Goal: Information Seeking & Learning: Learn about a topic

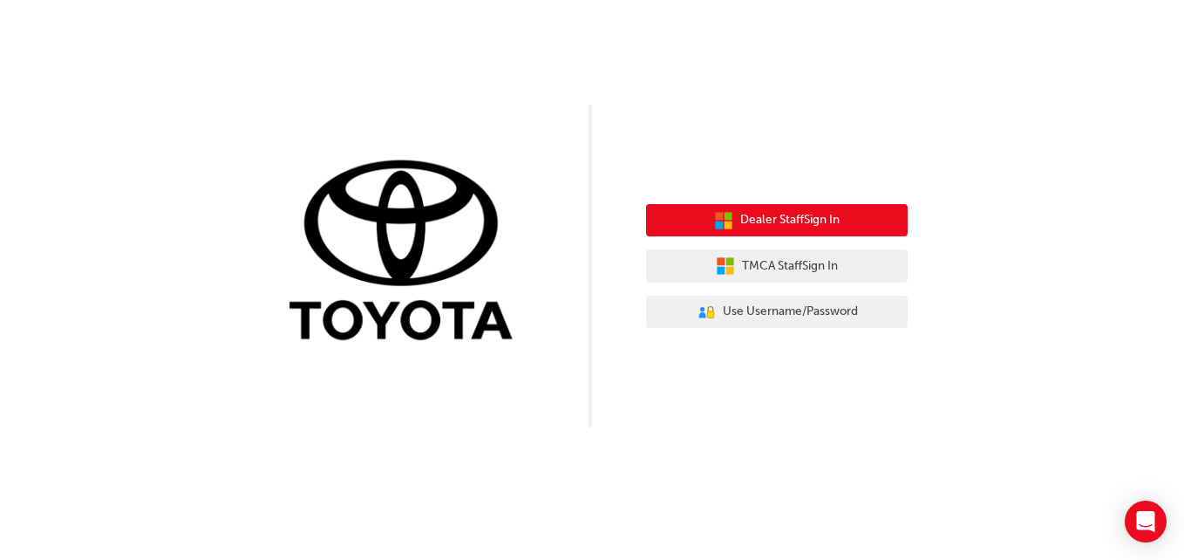
click at [741, 210] on button "Dealer Staff Sign In" at bounding box center [777, 220] width 262 height 33
click at [751, 214] on span "Dealer Staff Sign In" at bounding box center [789, 220] width 99 height 20
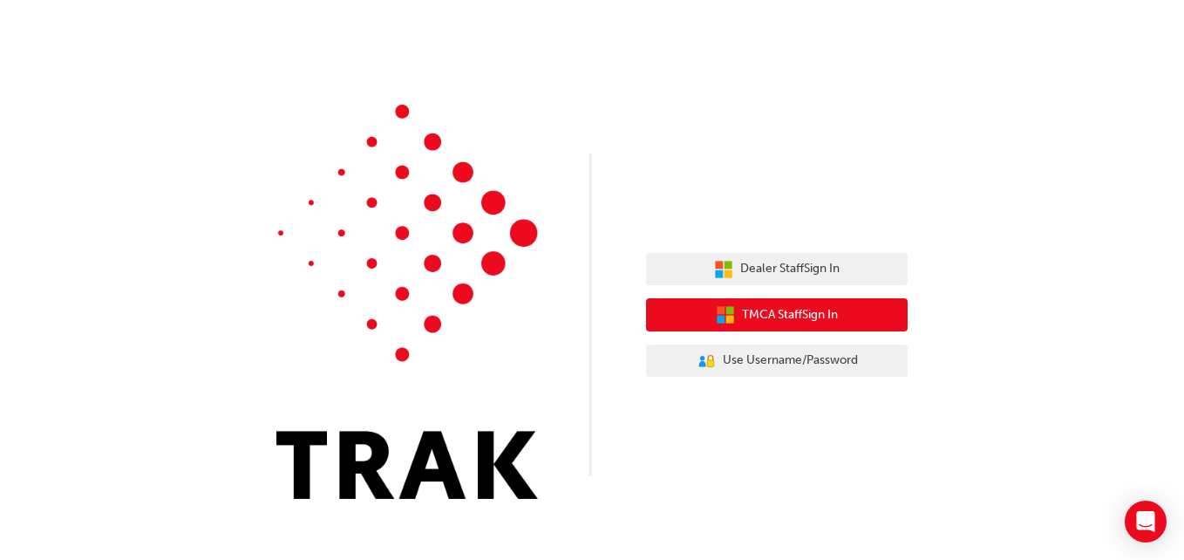
click at [728, 312] on icon "button" at bounding box center [730, 310] width 8 height 8
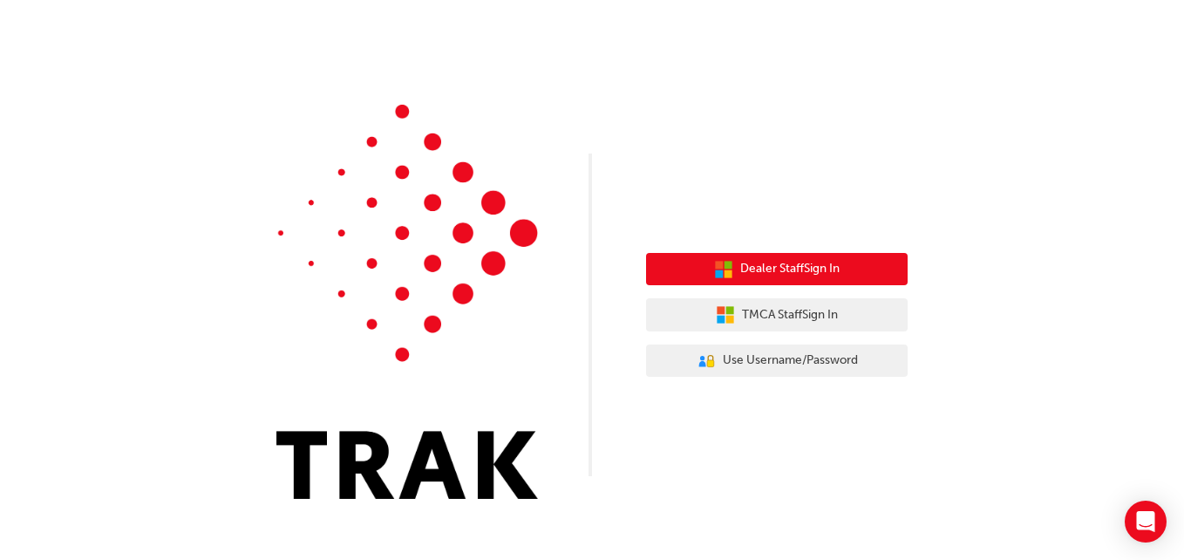
click at [734, 264] on button "Dealer Staff Sign In" at bounding box center [777, 269] width 262 height 33
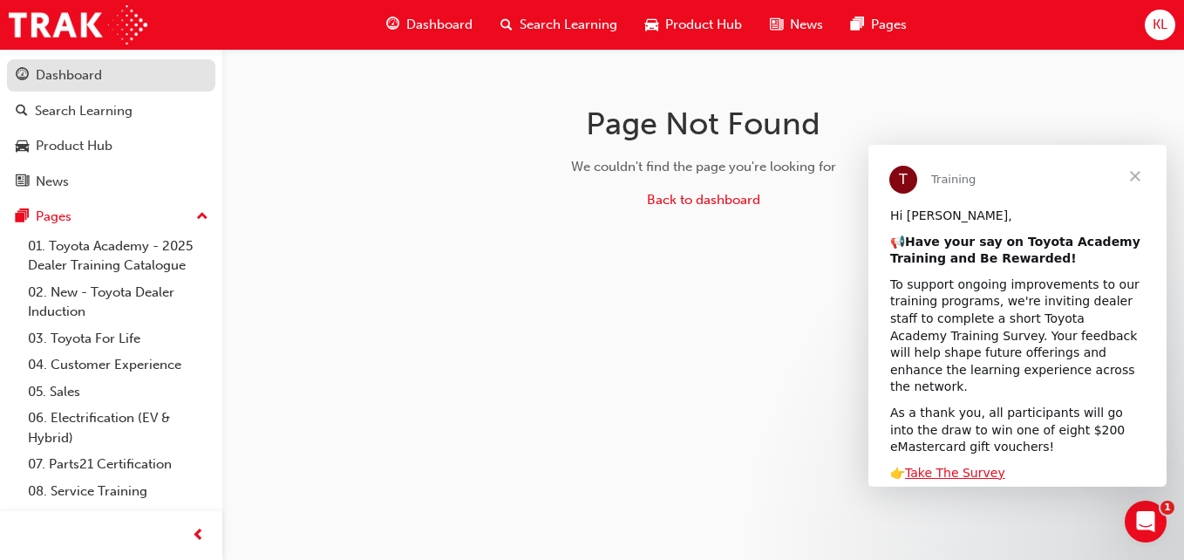
click at [115, 81] on div "Dashboard" at bounding box center [111, 76] width 191 height 22
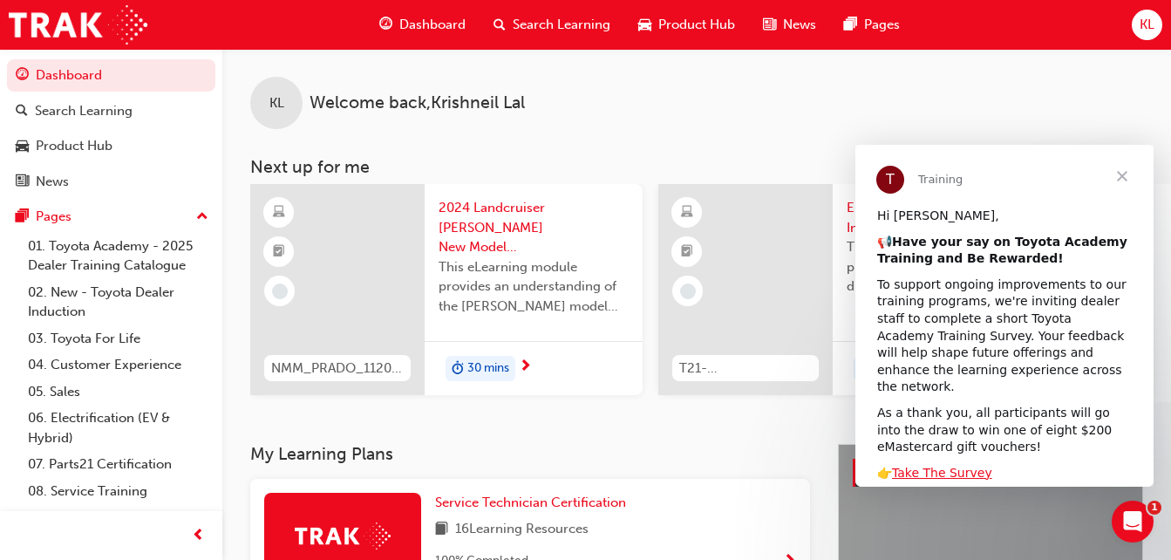
click at [1124, 168] on span "Close" at bounding box center [1122, 176] width 63 height 63
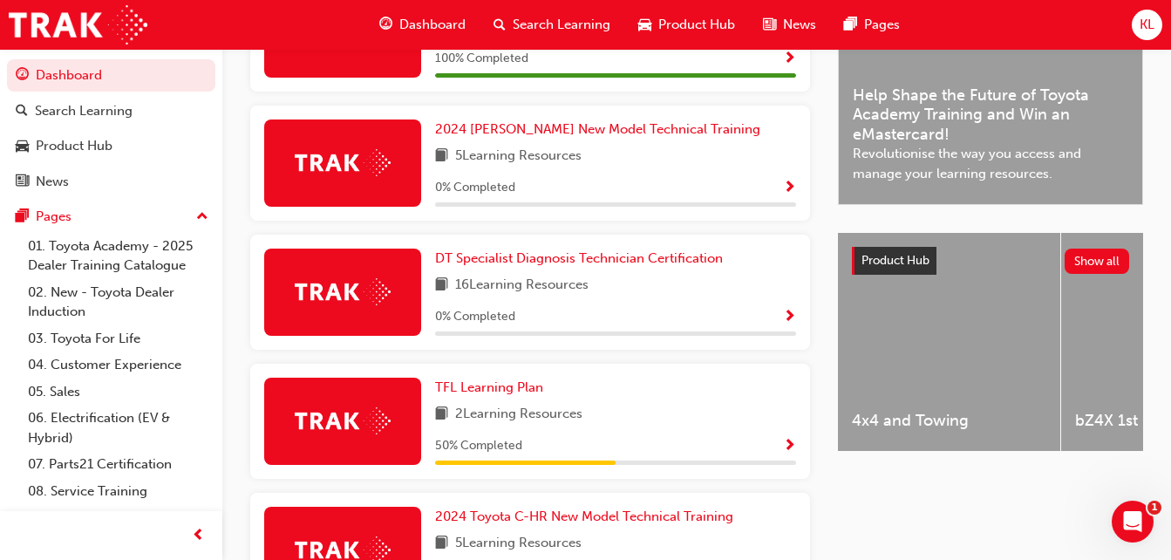
scroll to position [500, 0]
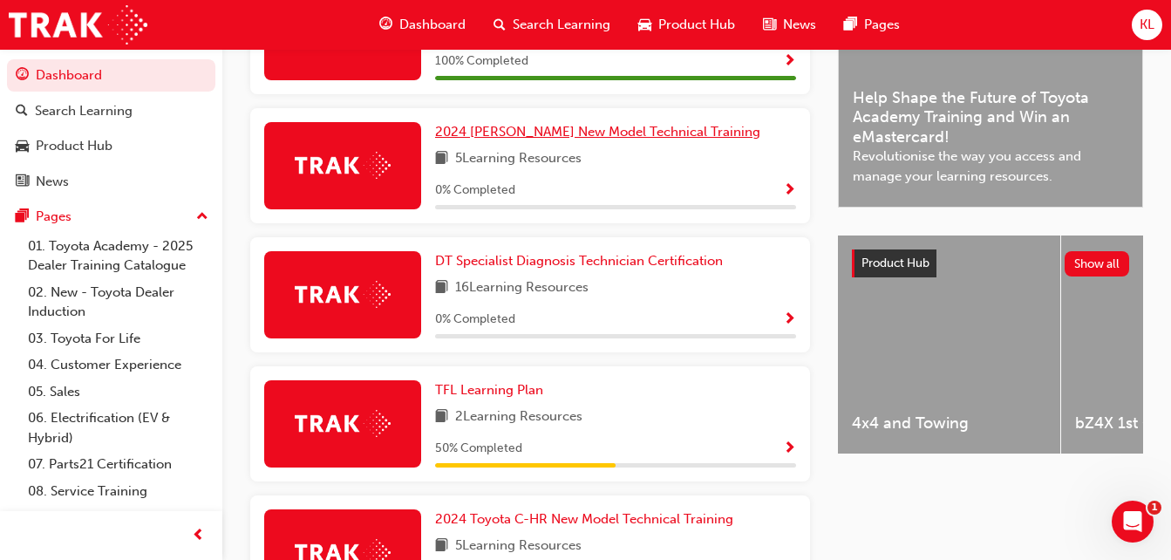
click at [467, 139] on span "2024 [PERSON_NAME] New Model Technical Training" at bounding box center [597, 132] width 325 height 16
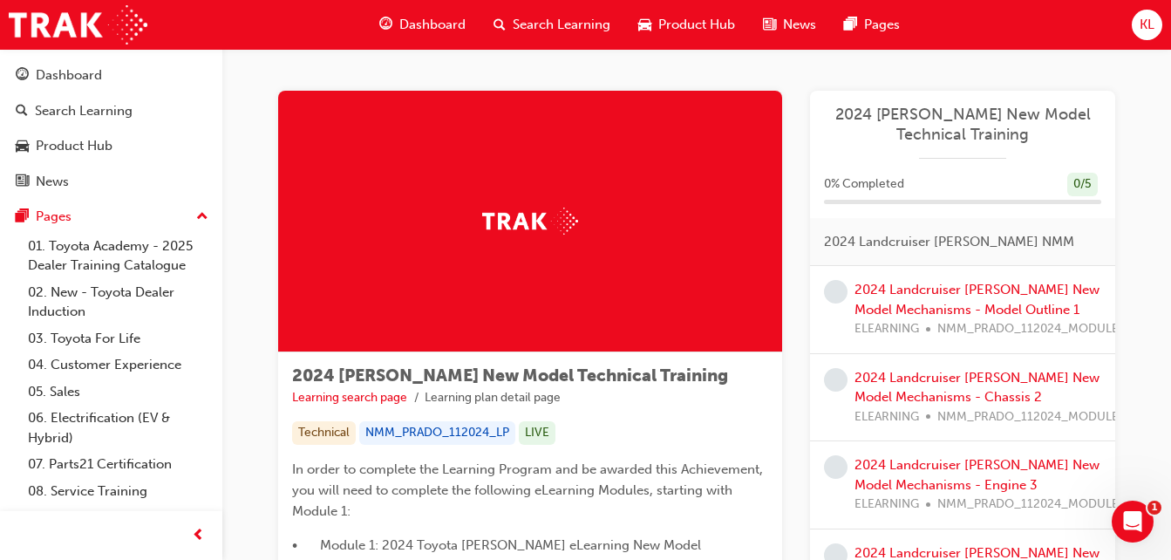
click at [467, 139] on div at bounding box center [530, 222] width 504 height 262
click at [928, 305] on link "2024 Landcruiser [PERSON_NAME] New Model Mechanisms - Model Outline 1" at bounding box center [976, 300] width 245 height 36
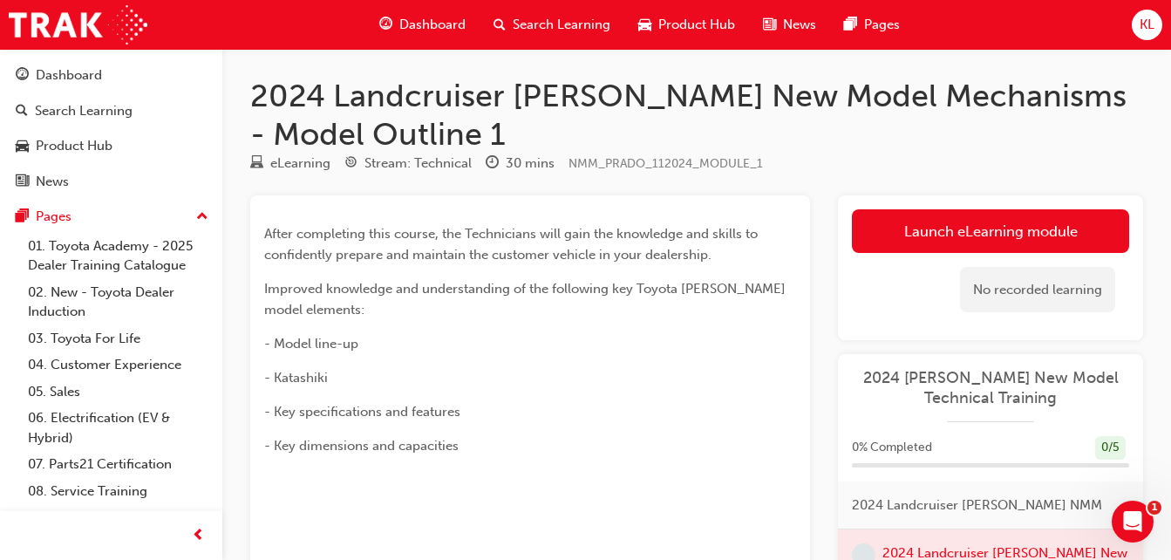
click at [657, 313] on p "Improved knowledge and understanding of the following key Toyota [PERSON_NAME] …" at bounding box center [530, 299] width 532 height 42
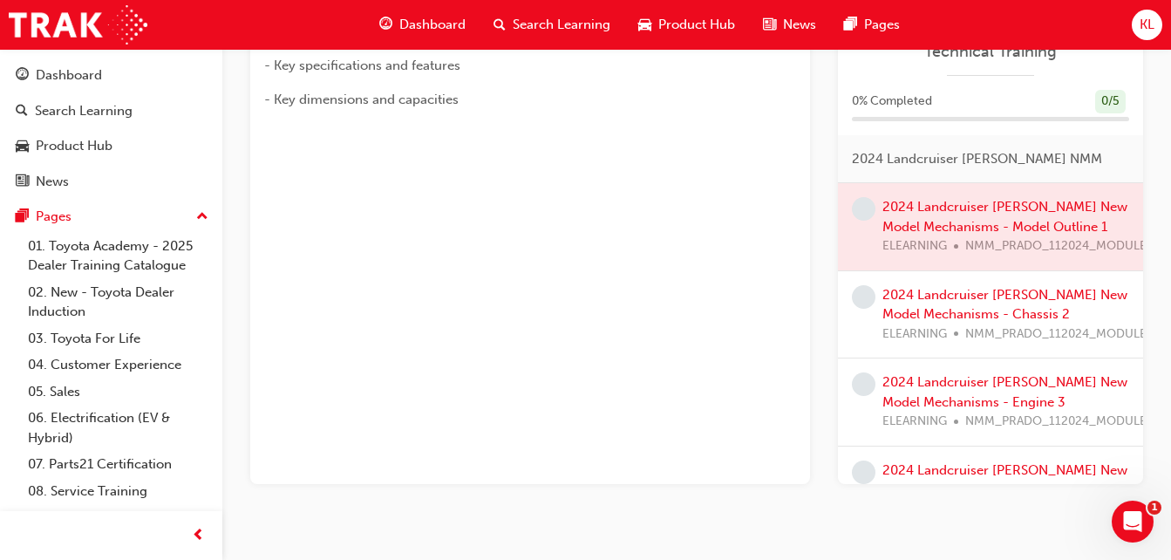
scroll to position [370, 0]
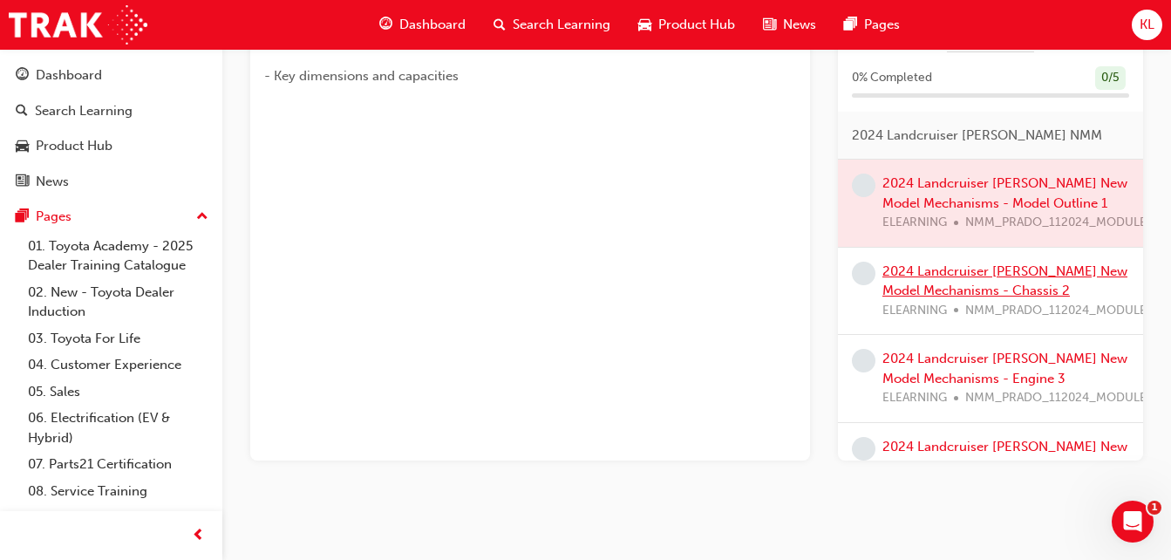
click at [986, 271] on link "2024 Landcruiser [PERSON_NAME] New Model Mechanisms - Chassis 2" at bounding box center [1004, 281] width 245 height 36
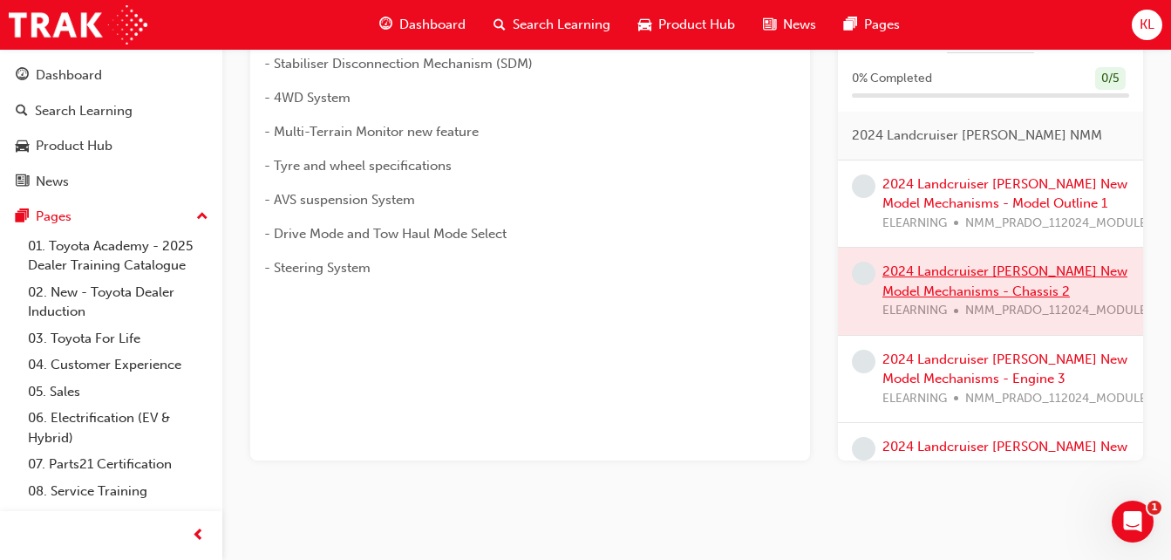
click at [986, 271] on div at bounding box center [990, 291] width 305 height 87
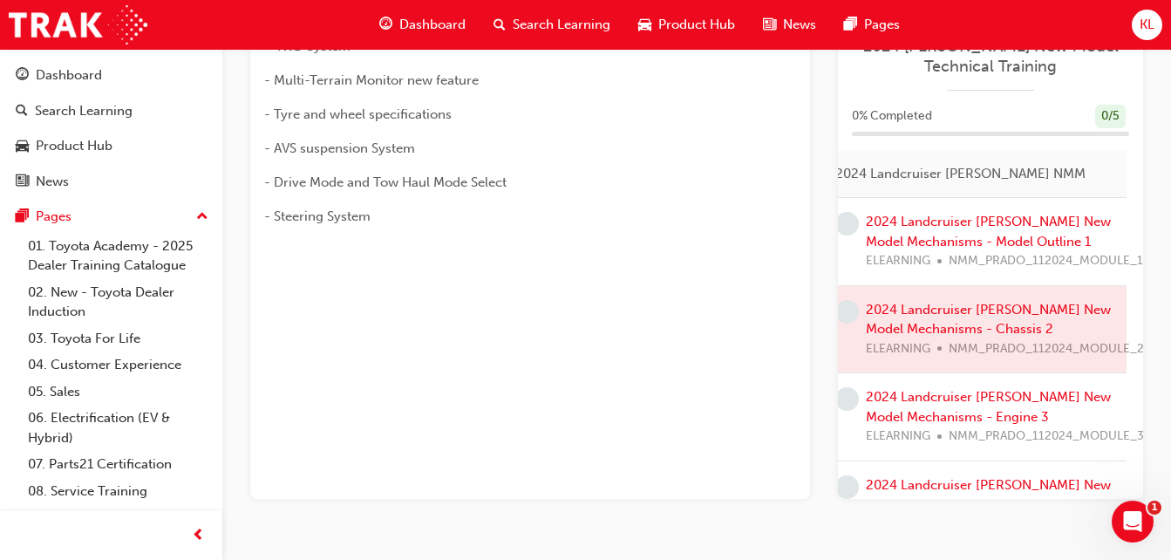
scroll to position [0, 30]
click at [998, 389] on link "2024 Landcruiser [PERSON_NAME] New Model Mechanisms - Engine 3" at bounding box center [987, 407] width 245 height 36
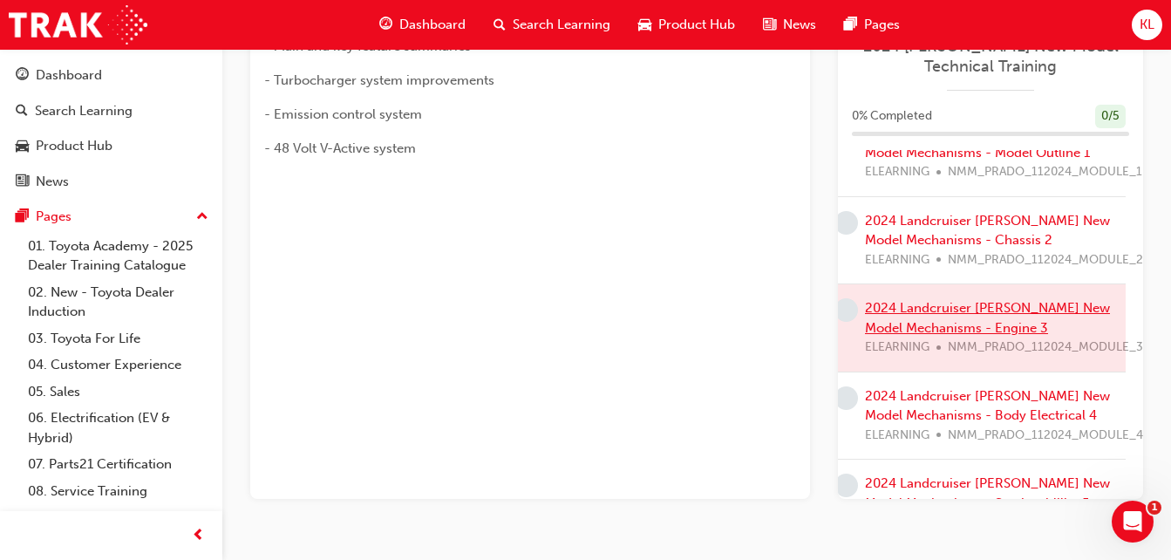
scroll to position [105, 30]
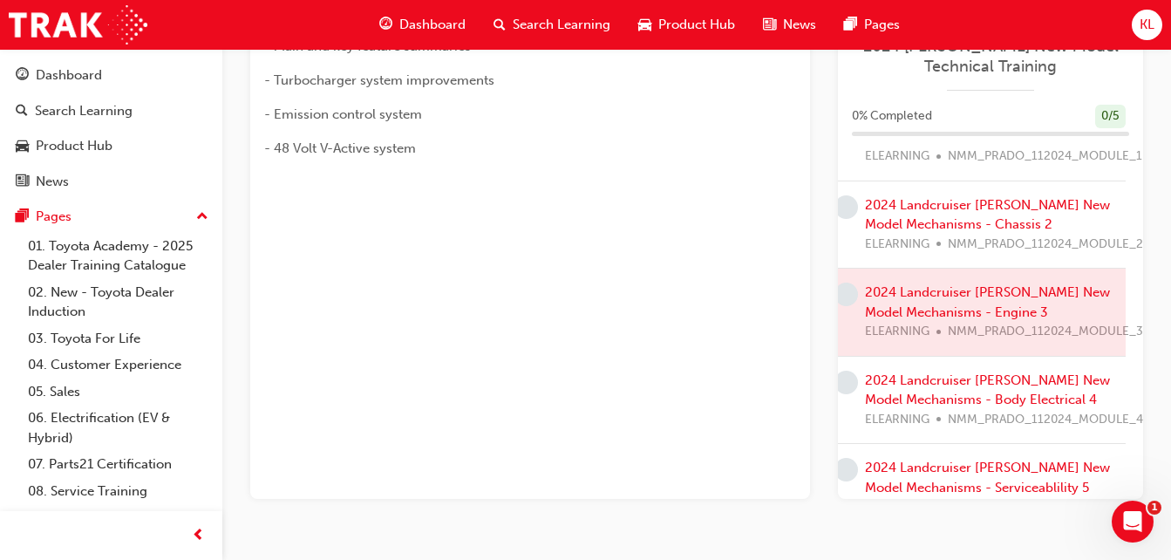
click at [1010, 370] on div "2024 Landcruiser [PERSON_NAME] New Model Mechanisms - Body Electrical 4 ELEARNI…" at bounding box center [1004, 399] width 278 height 59
drag, startPoint x: 1010, startPoint y: 350, endPoint x: 969, endPoint y: 343, distance: 42.4
click at [969, 372] on link "2024 Landcruiser [PERSON_NAME] New Model Mechanisms - Body Electrical 4" at bounding box center [987, 390] width 245 height 36
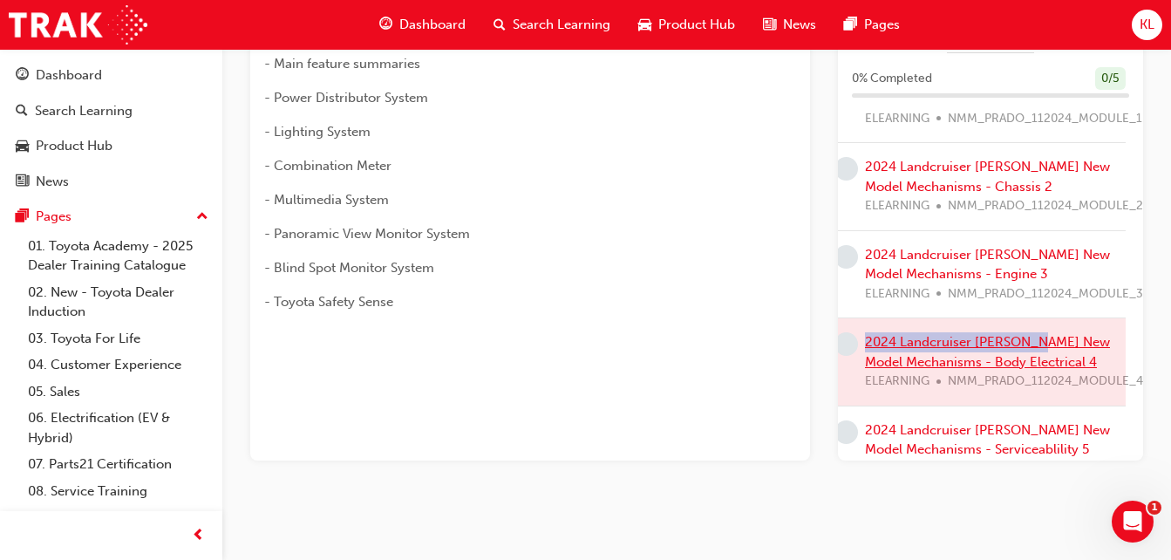
click at [969, 343] on div at bounding box center [972, 361] width 305 height 87
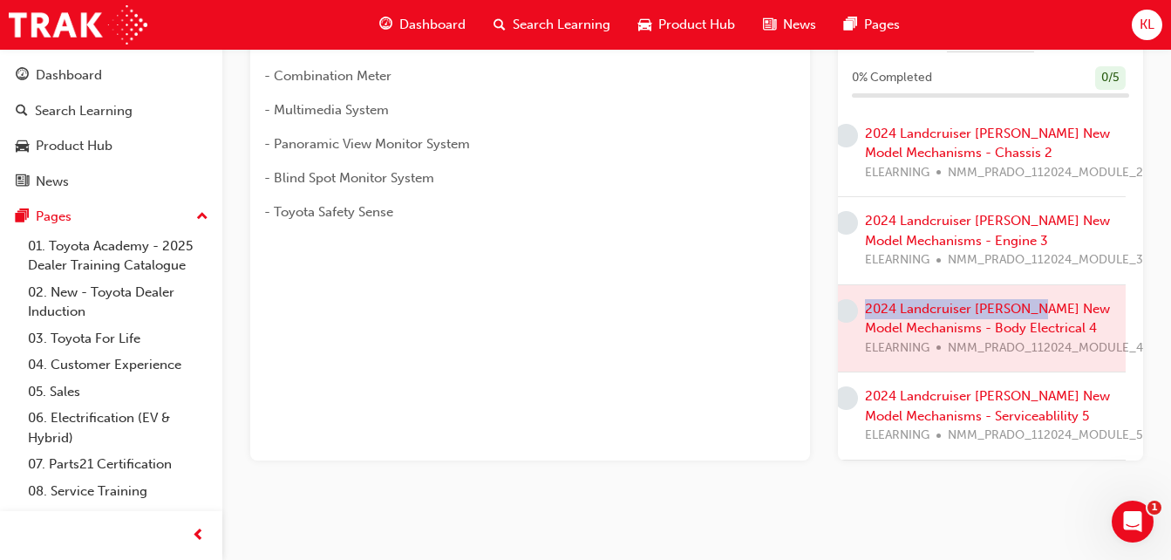
scroll to position [151, 30]
click at [1023, 388] on link "2024 Landcruiser [PERSON_NAME] New Model Mechanisms - Serviceablility 5" at bounding box center [987, 406] width 245 height 36
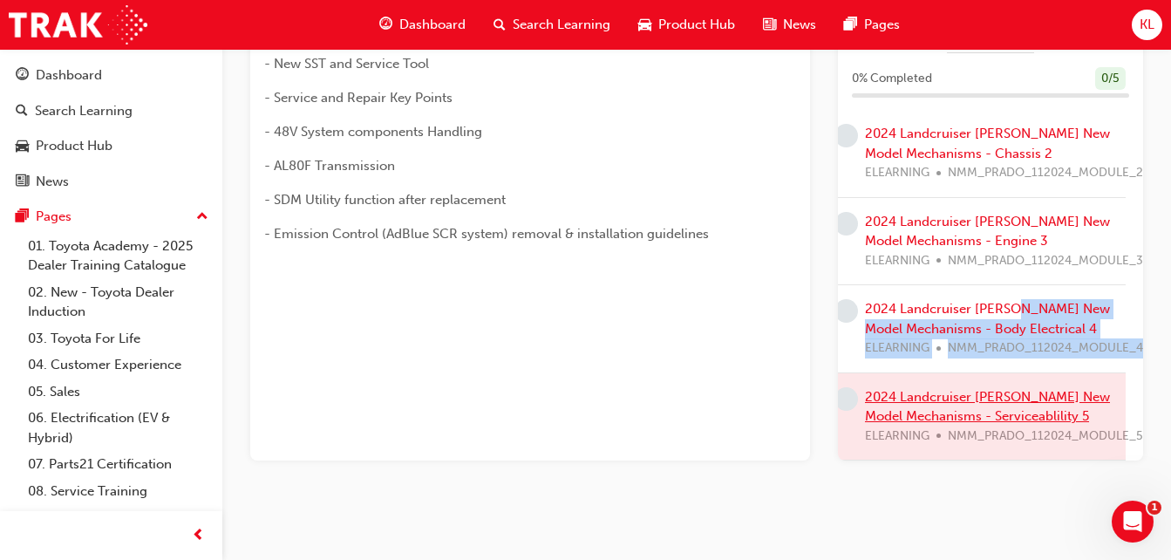
click at [1023, 377] on div at bounding box center [972, 416] width 305 height 87
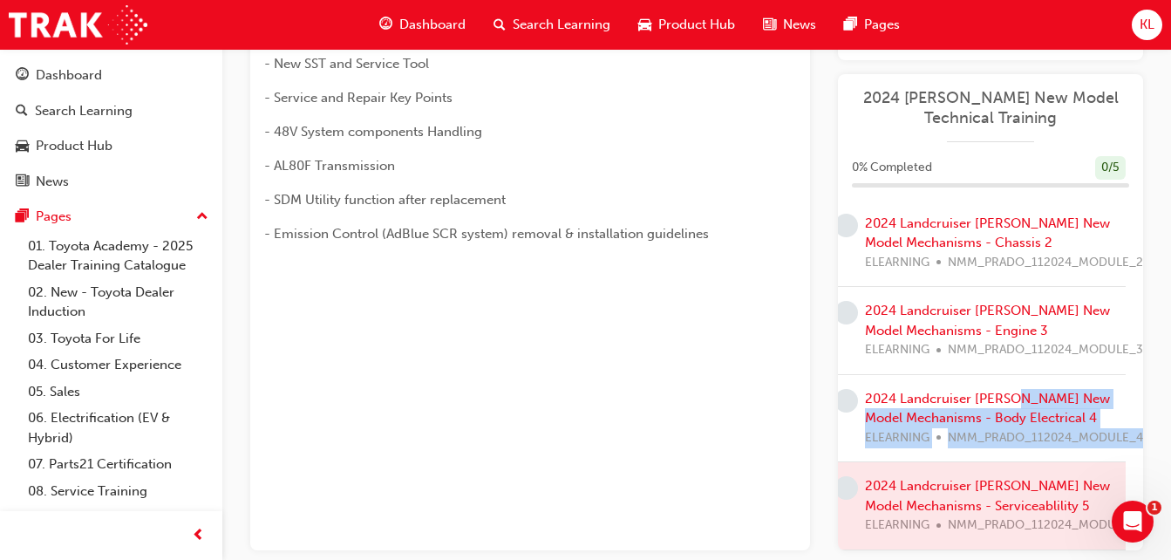
drag, startPoint x: 1023, startPoint y: 377, endPoint x: 965, endPoint y: 471, distance: 110.1
click at [965, 471] on div at bounding box center [972, 505] width 305 height 87
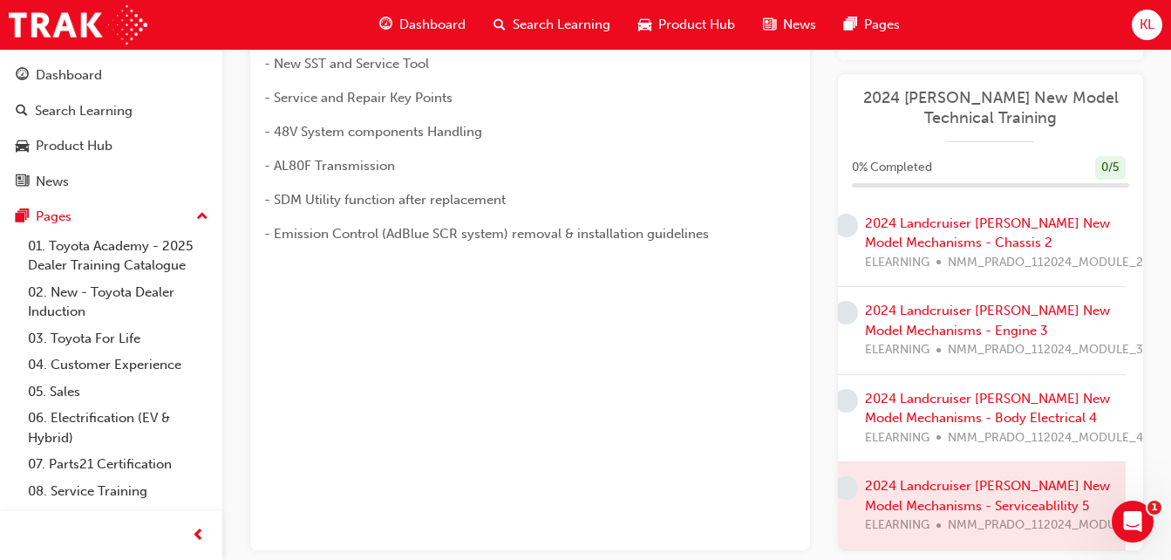
click at [965, 471] on div at bounding box center [972, 505] width 305 height 87
drag, startPoint x: 965, startPoint y: 471, endPoint x: 895, endPoint y: 481, distance: 70.5
click at [895, 481] on div at bounding box center [972, 505] width 305 height 87
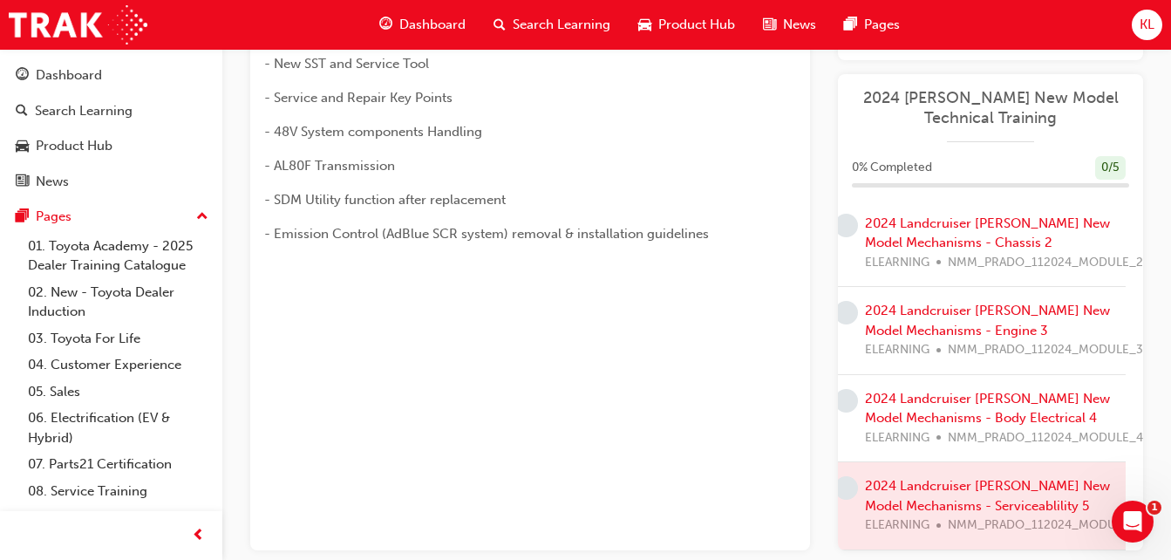
click at [895, 481] on div at bounding box center [972, 505] width 305 height 87
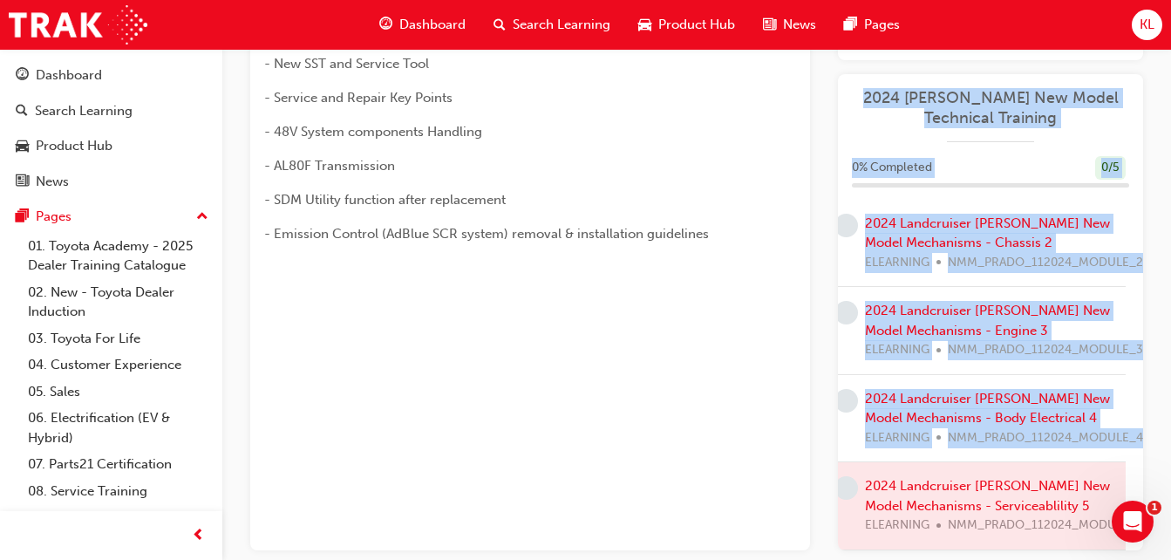
scroll to position [151, 0]
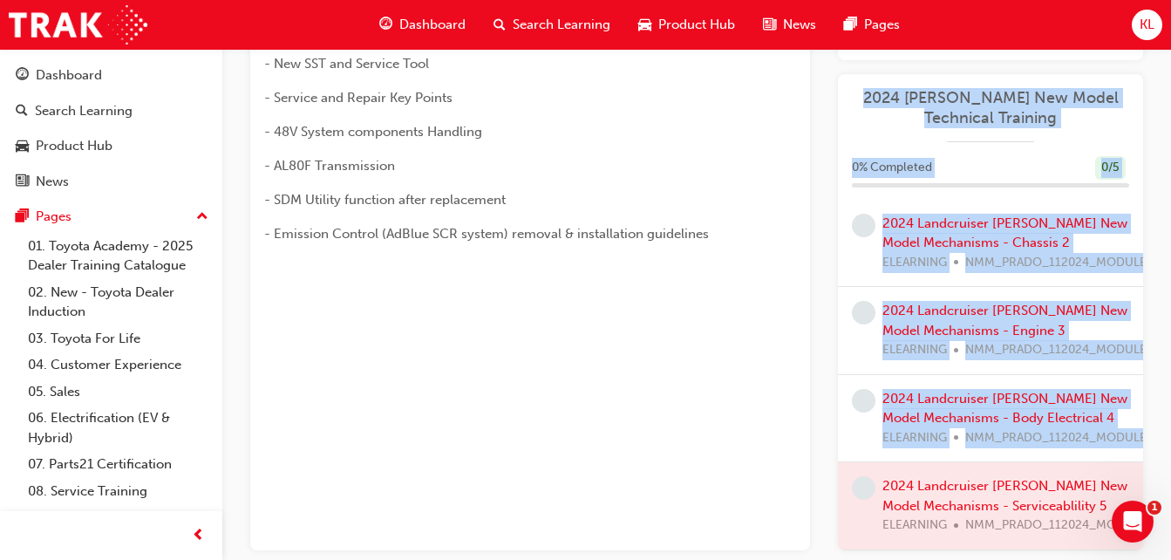
drag, startPoint x: 895, startPoint y: 481, endPoint x: 588, endPoint y: 484, distance: 307.7
click at [588, 484] on div "After completing this course, the Technicians will gain the knowledge and skill…" at bounding box center [696, 232] width 893 height 635
click at [588, 484] on div "After completing this course, the Technicians will gain the knowledge and skill…" at bounding box center [530, 232] width 560 height 635
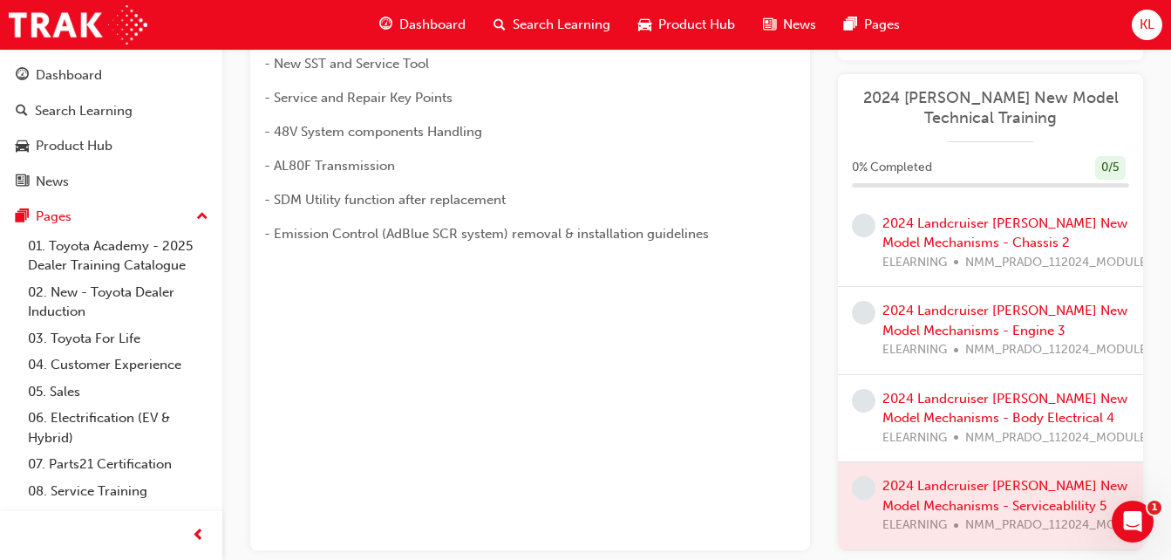
click at [921, 468] on div at bounding box center [990, 505] width 305 height 87
drag, startPoint x: 921, startPoint y: 468, endPoint x: 940, endPoint y: 485, distance: 24.7
click at [940, 485] on div at bounding box center [990, 505] width 305 height 87
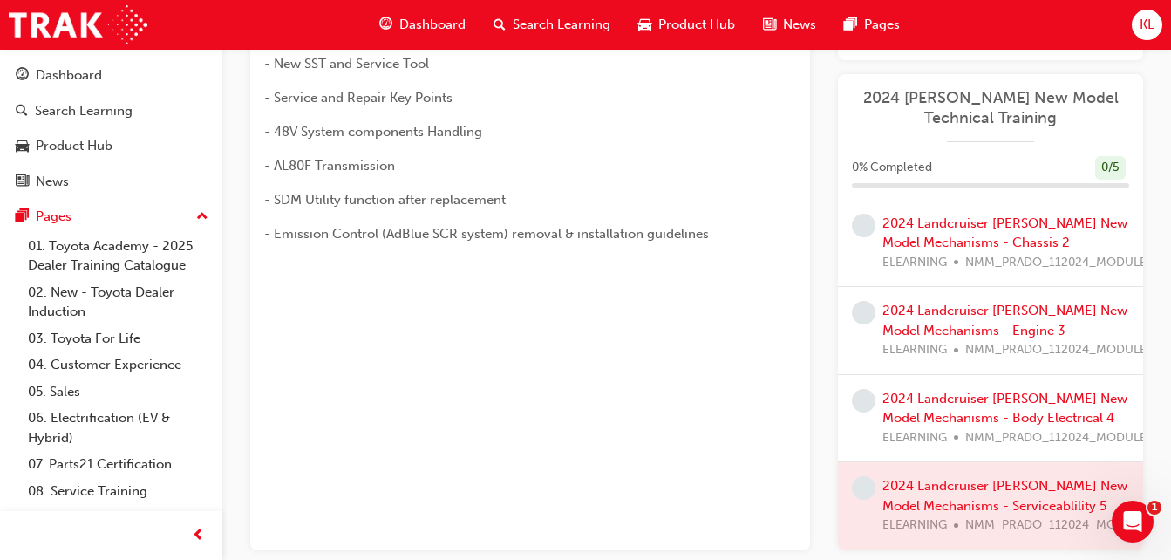
click at [940, 485] on div at bounding box center [990, 505] width 305 height 87
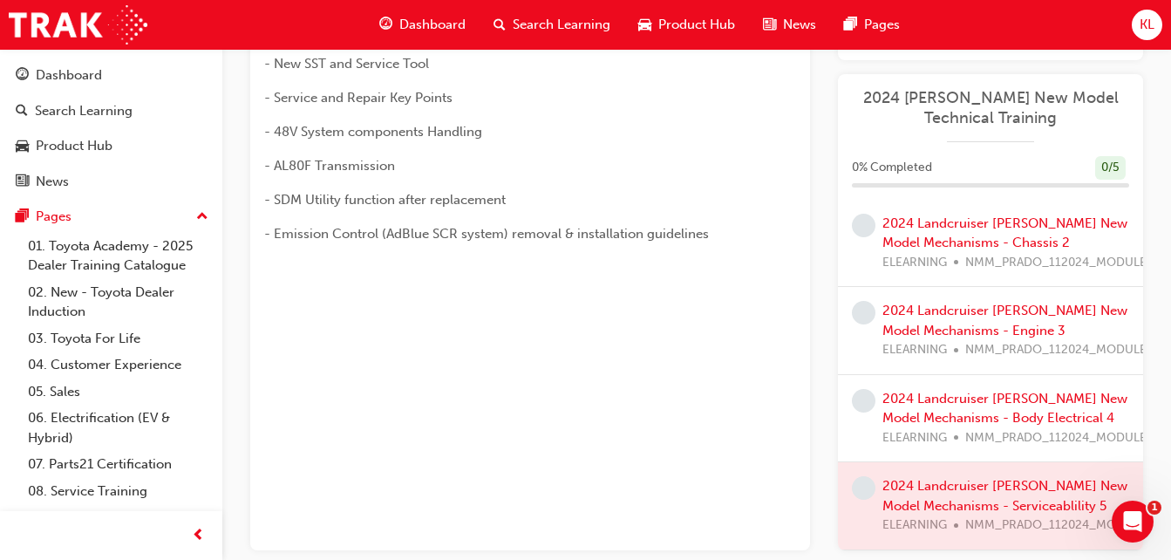
click at [670, 356] on div "After completing this course, the Technicians will gain the knowledge and skill…" at bounding box center [530, 232] width 560 height 635
click at [1029, 462] on div at bounding box center [990, 505] width 305 height 87
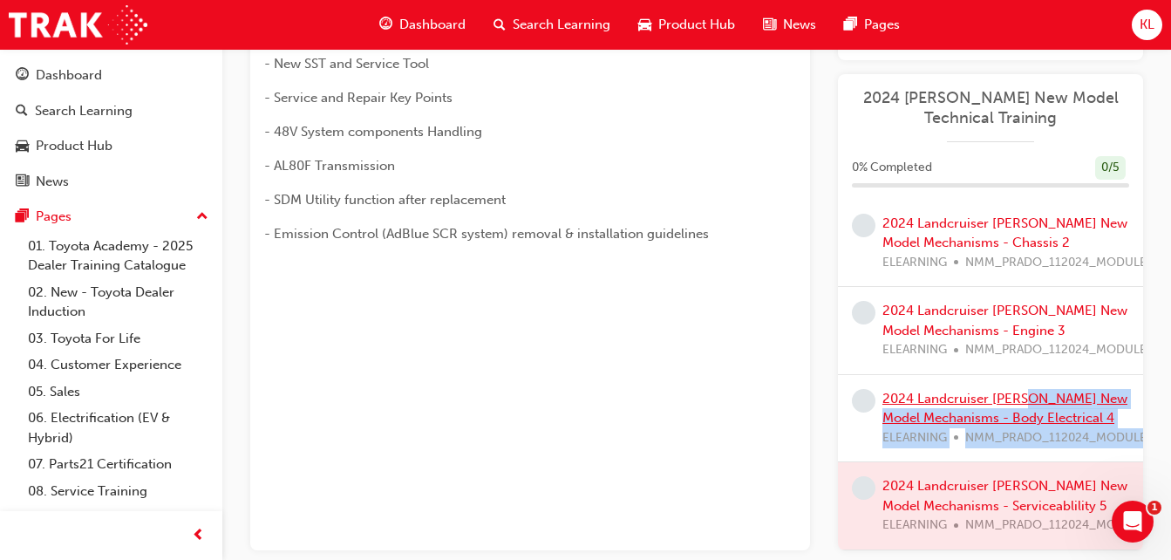
drag, startPoint x: 1029, startPoint y: 462, endPoint x: 1025, endPoint y: 388, distance: 74.2
click at [1025, 388] on div "2024 Landcruiser [PERSON_NAME] New Model Mechanisms - Model Outline 1 ELEARNING…" at bounding box center [990, 331] width 305 height 438
click at [1025, 391] on link "2024 Landcruiser [PERSON_NAME] New Model Mechanisms - Body Electrical 4" at bounding box center [1004, 409] width 245 height 36
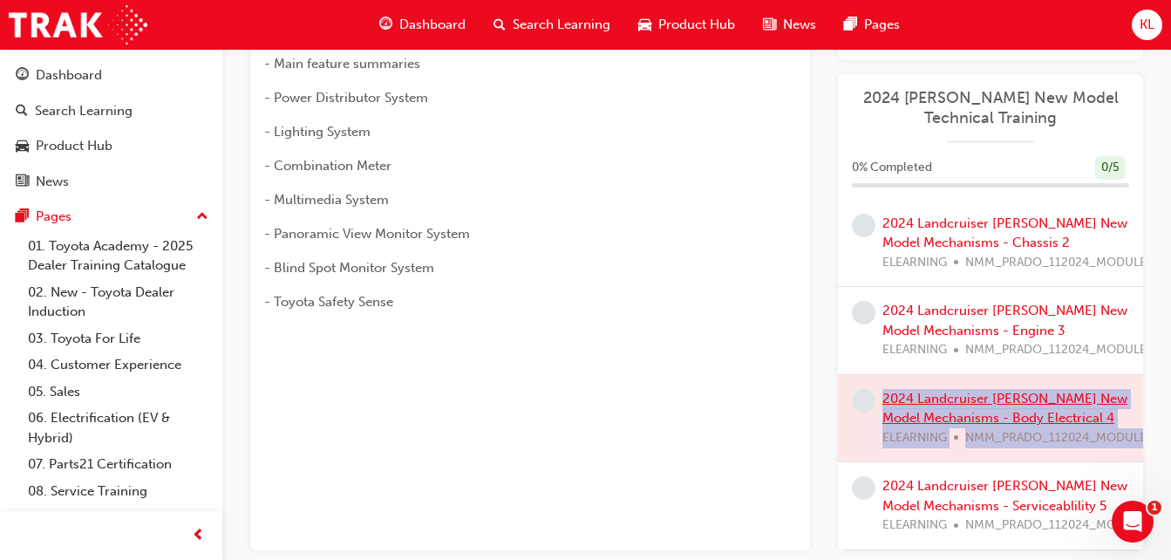
click at [1025, 388] on div at bounding box center [990, 418] width 305 height 87
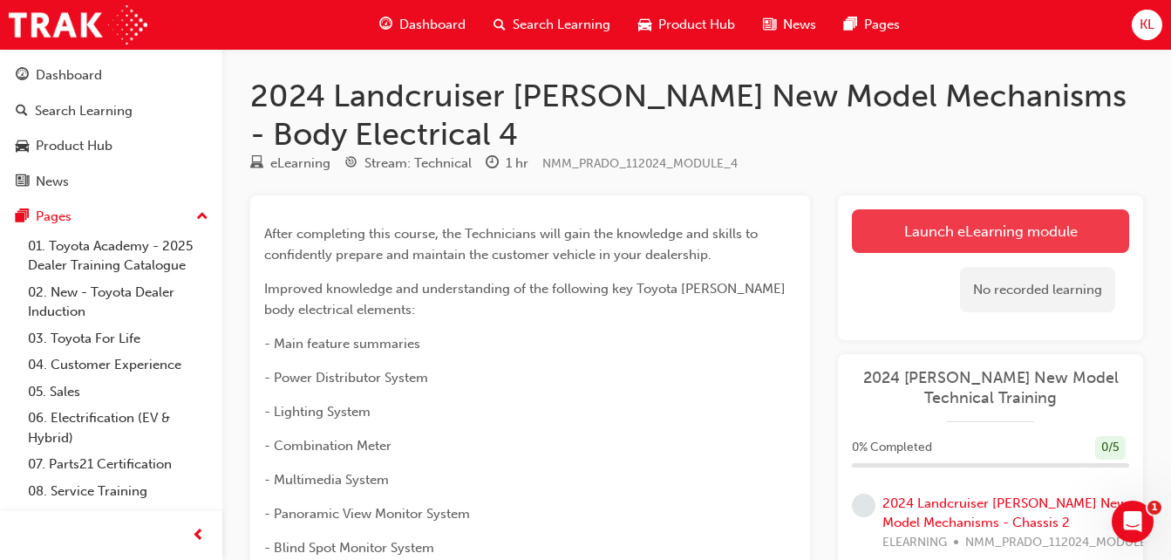
click at [921, 233] on link "Launch eLearning module" at bounding box center [990, 231] width 277 height 44
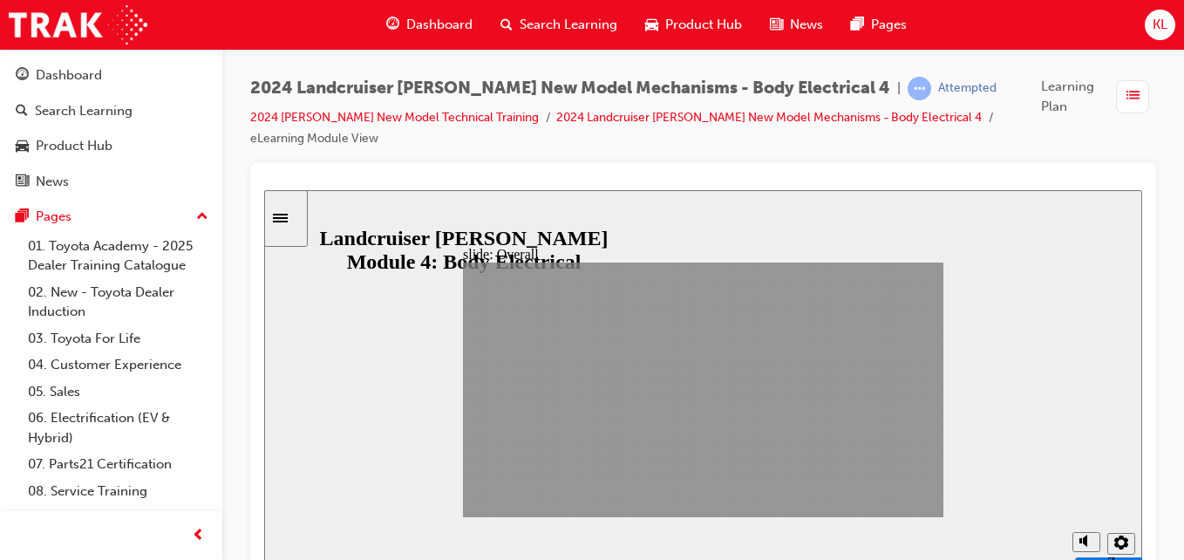
drag, startPoint x: 831, startPoint y: 503, endPoint x: 815, endPoint y: 501, distance: 15.8
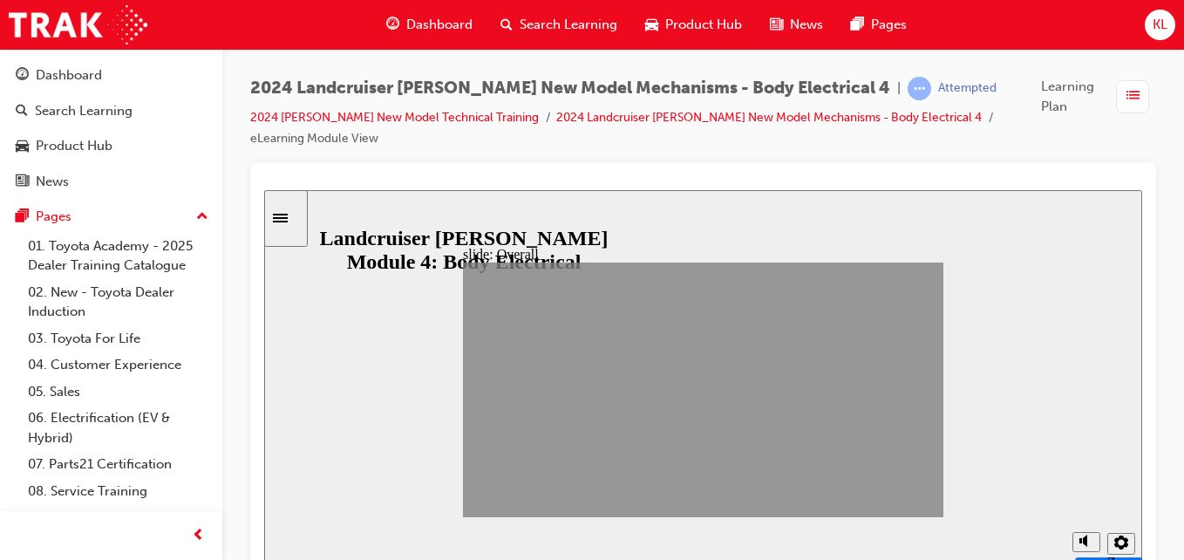
click at [1126, 89] on span "list-icon" at bounding box center [1132, 96] width 13 height 22
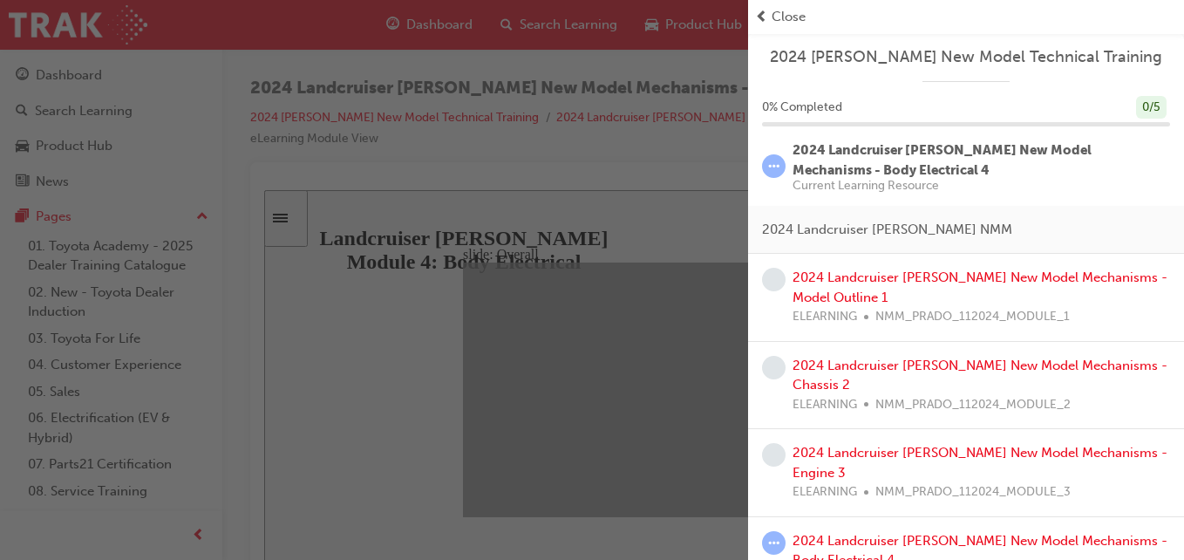
click at [1126, 89] on div "2024 [PERSON_NAME] New Model Technical Training 0 % Completed 0 / 5 2024 Landcr…" at bounding box center [966, 362] width 436 height 659
click at [68, 67] on div "button" at bounding box center [374, 280] width 748 height 560
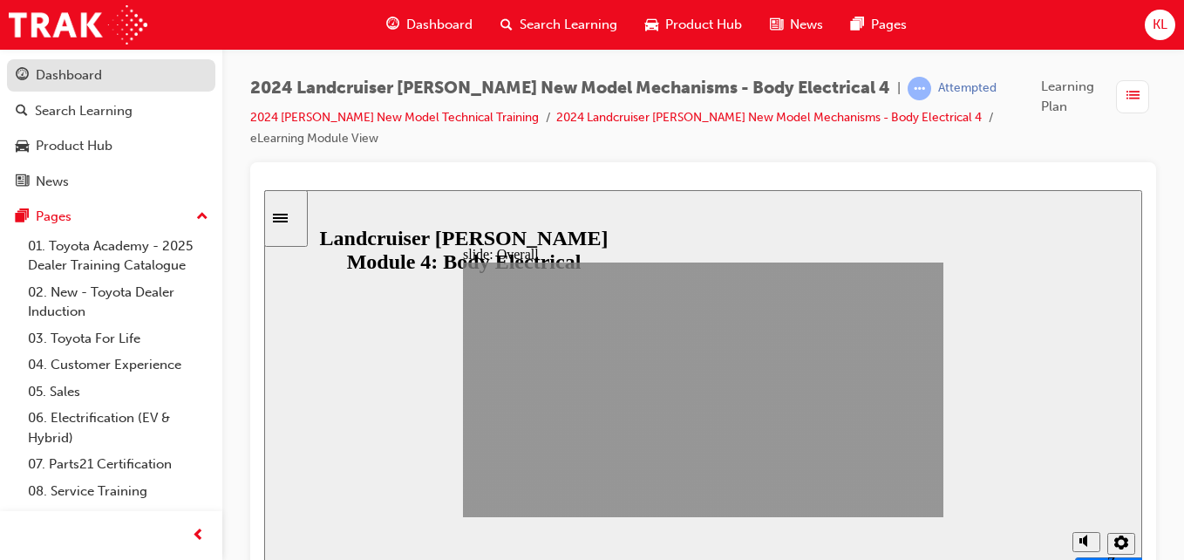
click at [68, 67] on div "Dashboard" at bounding box center [69, 75] width 66 height 20
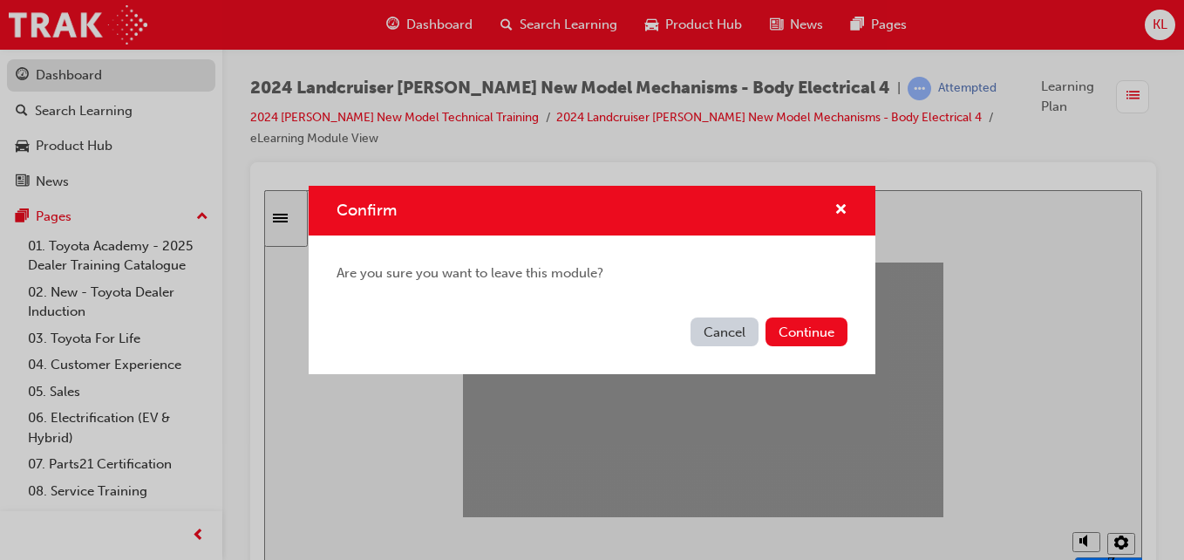
click at [68, 67] on div "Confirm Are you sure you want to leave this module? Cancel Continue" at bounding box center [592, 280] width 1184 height 560
click at [68, 67] on div "Dashboard" at bounding box center [69, 75] width 66 height 20
click at [68, 67] on div "Confirm Are you sure you want to leave this module? Cancel Continue" at bounding box center [592, 280] width 1184 height 560
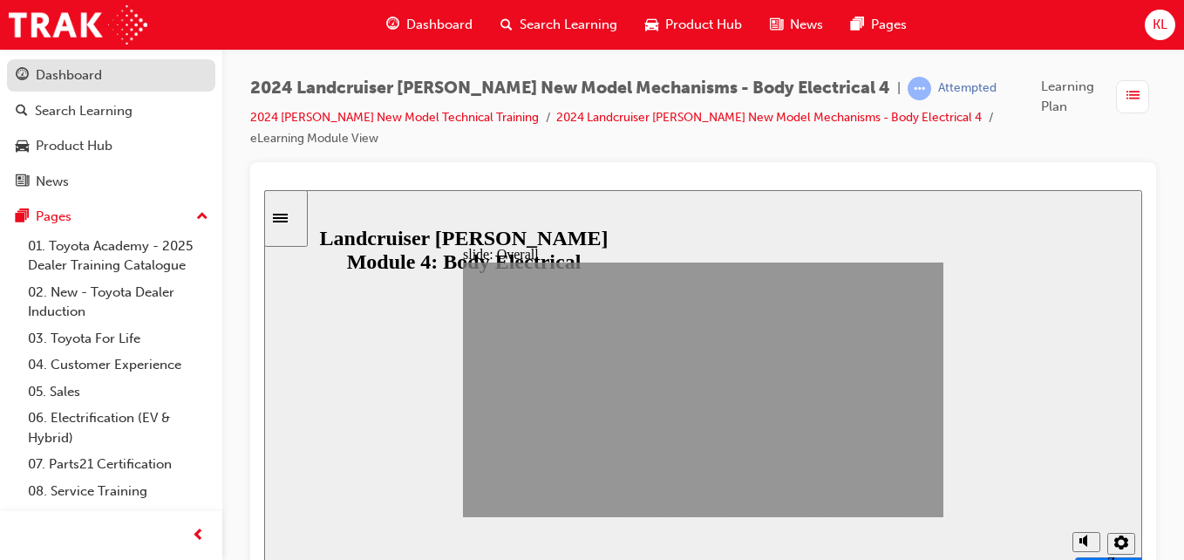
drag, startPoint x: 68, startPoint y: 67, endPoint x: 63, endPoint y: 86, distance: 19.9
click at [63, 86] on link "Dashboard" at bounding box center [111, 75] width 208 height 32
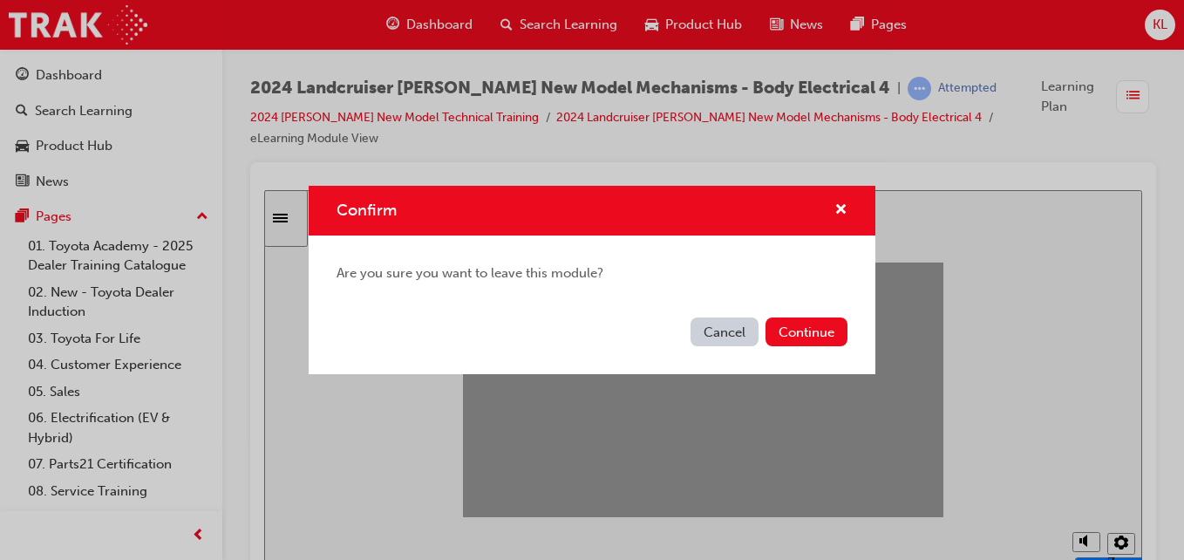
click at [737, 333] on button "Cancel" at bounding box center [724, 331] width 68 height 29
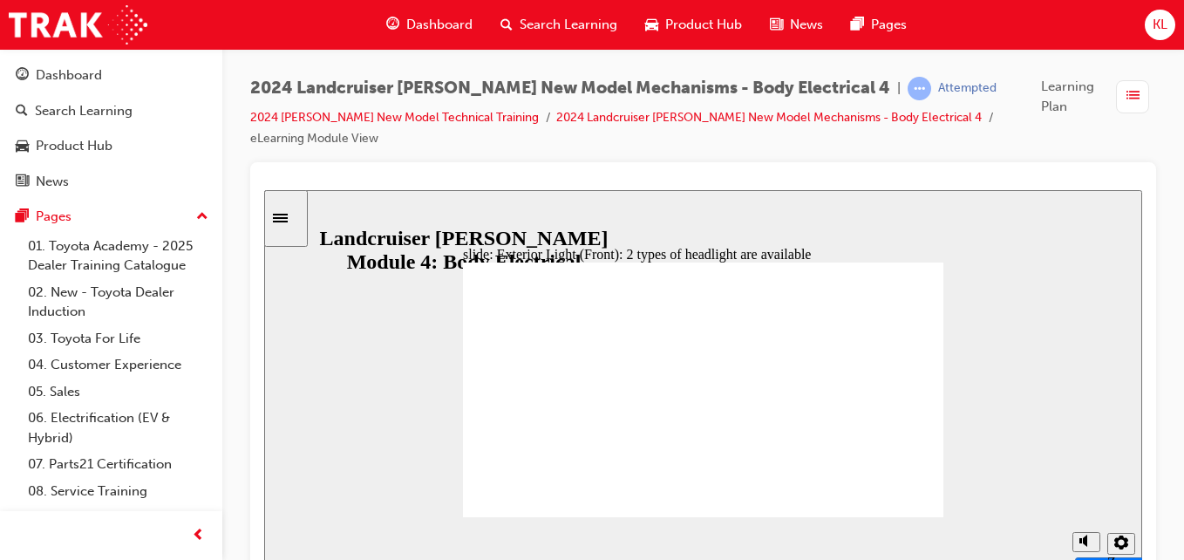
drag, startPoint x: 738, startPoint y: 344, endPoint x: 804, endPoint y: 342, distance: 65.4
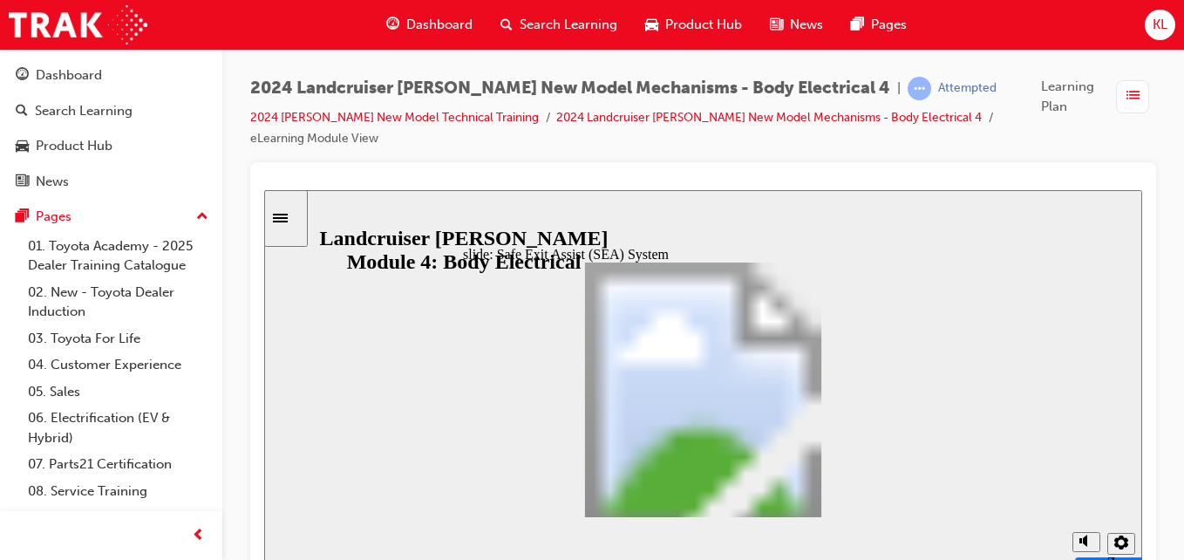
drag, startPoint x: 920, startPoint y: 506, endPoint x: 917, endPoint y: 498, distance: 9.1
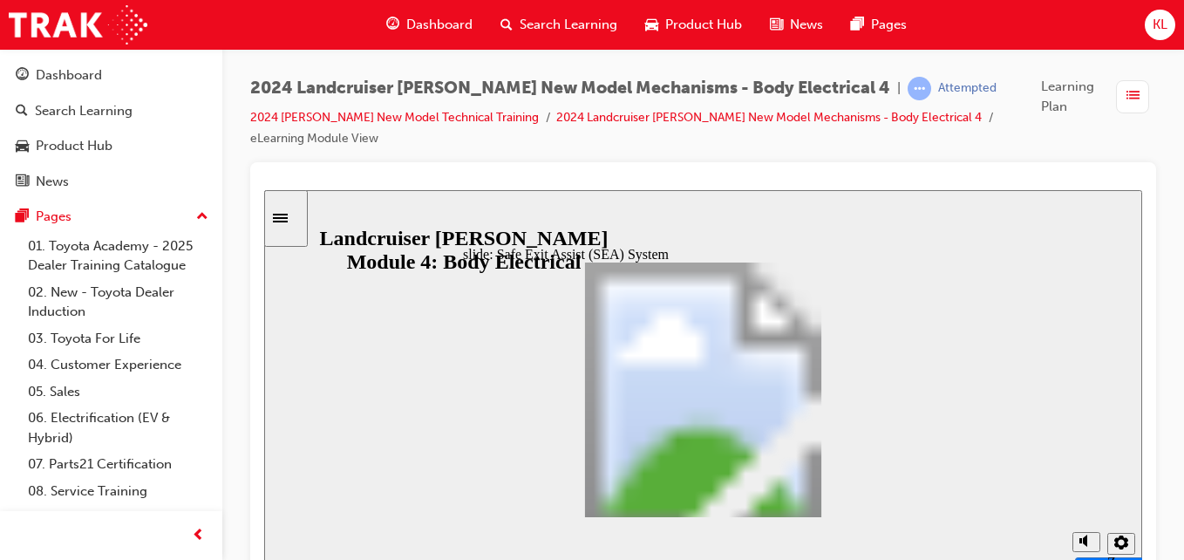
drag, startPoint x: 917, startPoint y: 498, endPoint x: 832, endPoint y: 500, distance: 85.5
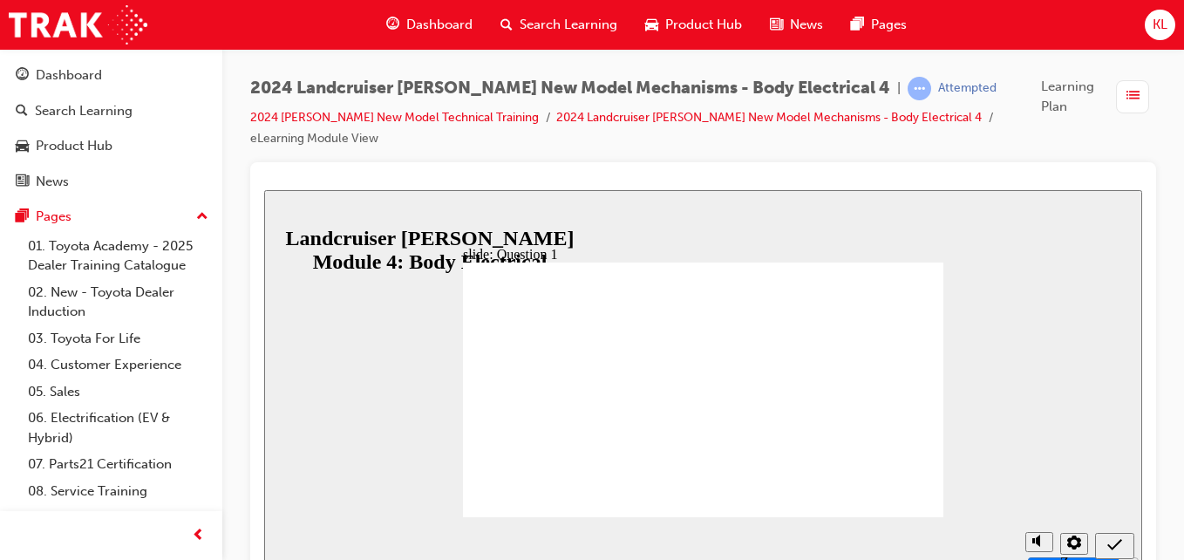
radio input "true"
radio input "false"
radio input "true"
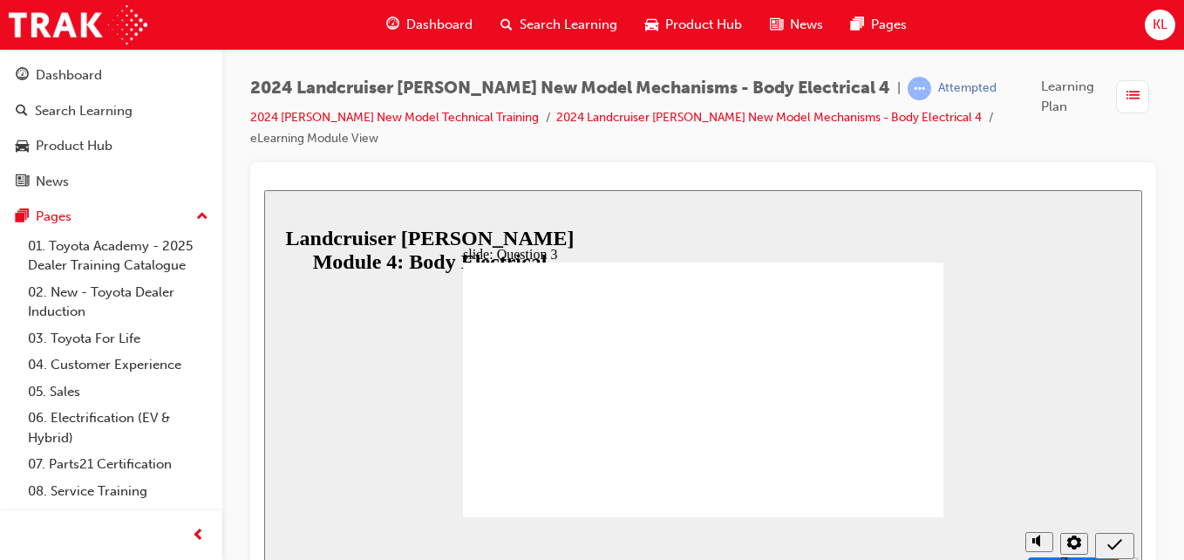
radio input "true"
radio input "false"
radio input "true"
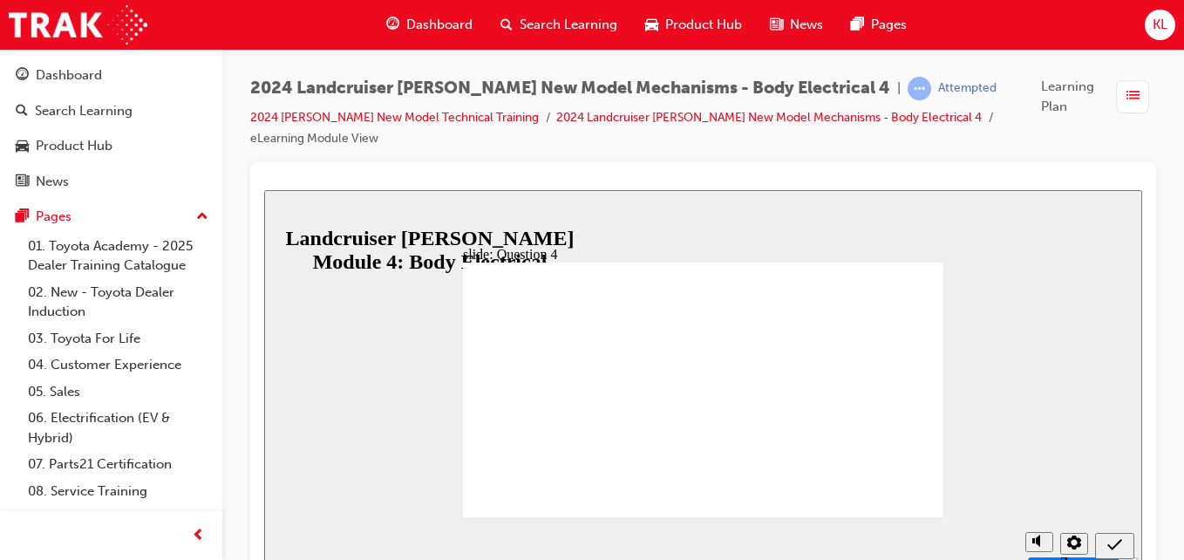
radio input "false"
radio input "true"
drag, startPoint x: 708, startPoint y: 418, endPoint x: 719, endPoint y: 423, distance: 12.1
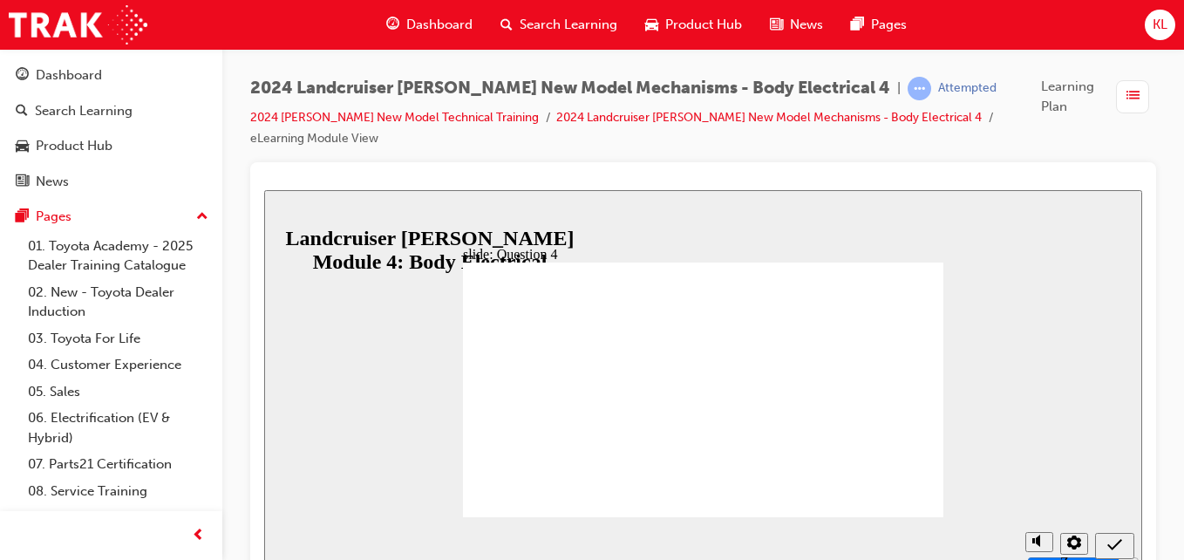
radio input "true"
radio input "false"
radio input "true"
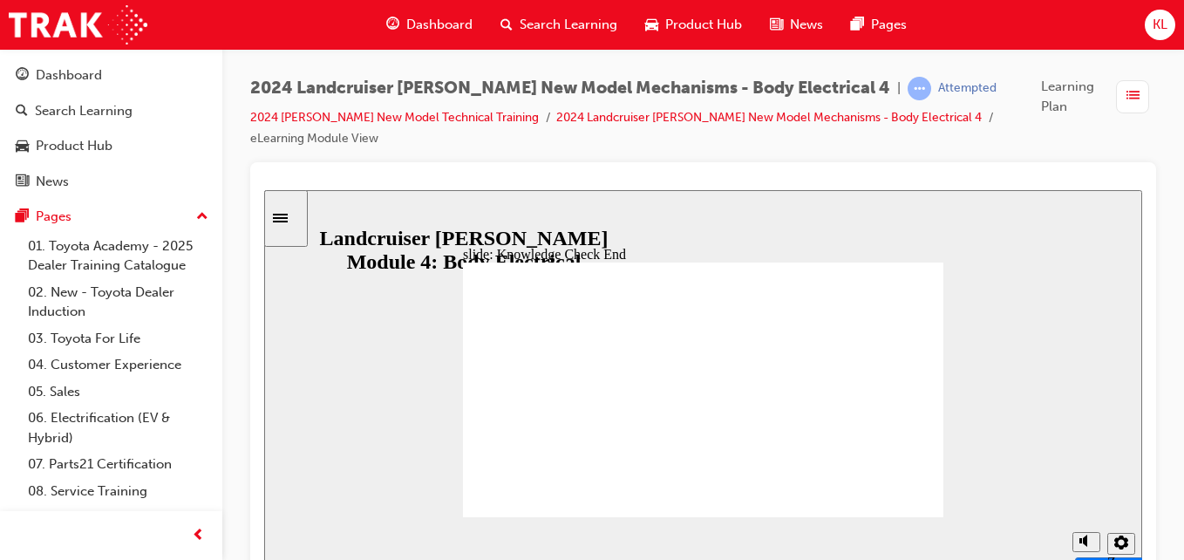
drag, startPoint x: 687, startPoint y: 357, endPoint x: 508, endPoint y: 356, distance: 178.7
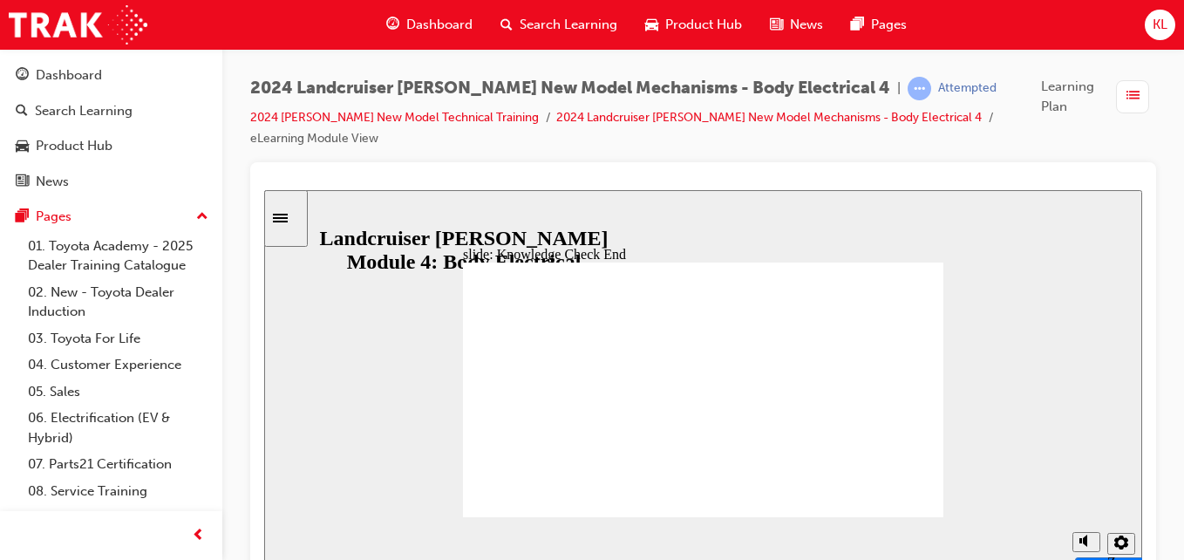
drag, startPoint x: 508, startPoint y: 356, endPoint x: 576, endPoint y: 446, distance: 113.3
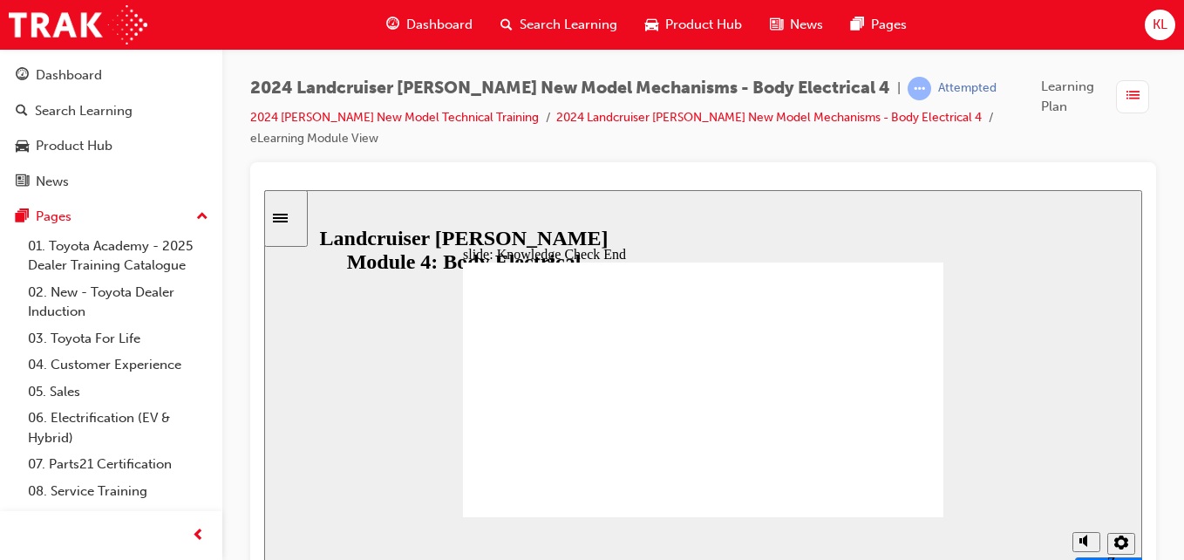
drag, startPoint x: 372, startPoint y: 225, endPoint x: 384, endPoint y: 272, distance: 48.6
click at [384, 272] on div "slide: Knowledge Check End Review the identified sections of this module again,…" at bounding box center [703, 382] width 878 height 384
click at [301, 225] on div "Sidebar Toggle" at bounding box center [286, 218] width 30 height 13
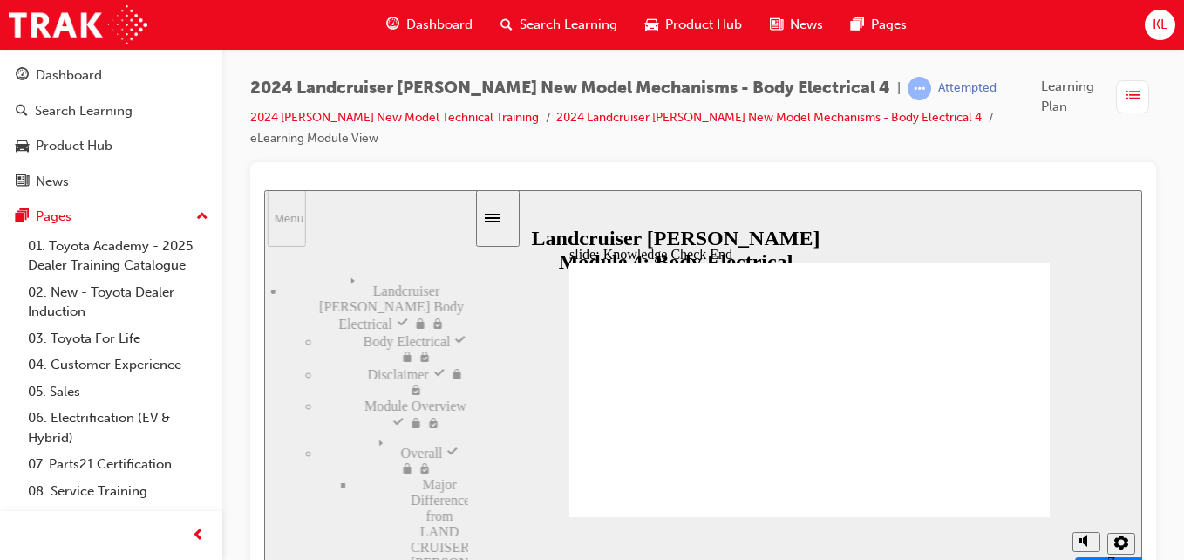
drag, startPoint x: 304, startPoint y: 226, endPoint x: 292, endPoint y: 218, distance: 14.5
click at [292, 218] on section "Menu Landcruiser [PERSON_NAME] Body Electrical visited Landcruiser [PERSON_NAME…" at bounding box center [366, 382] width 220 height 384
click at [292, 218] on div "Menu" at bounding box center [287, 218] width 24 height 13
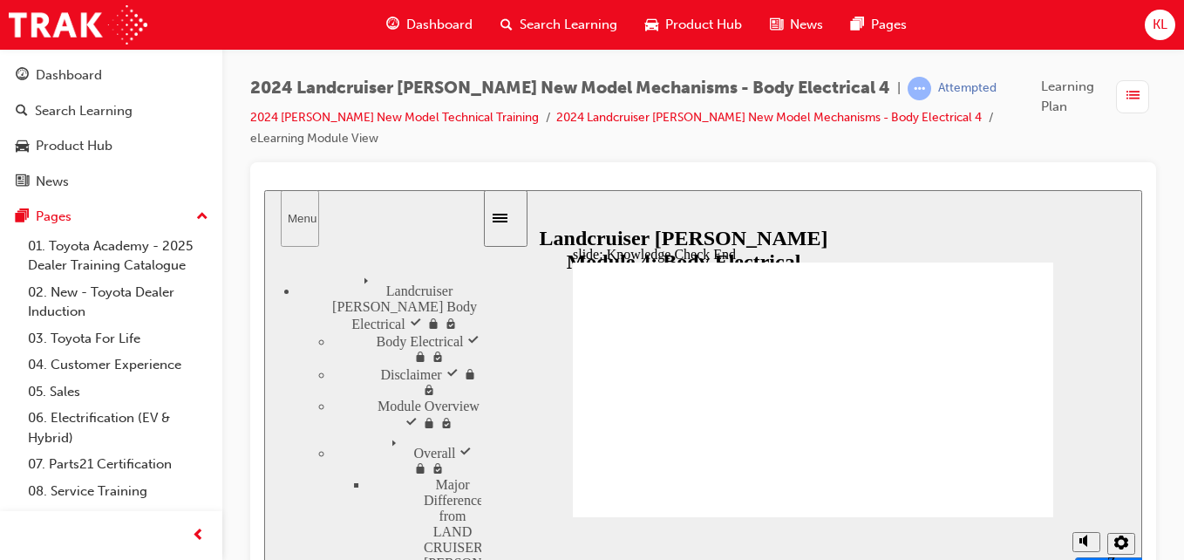
click at [292, 218] on div "Menu" at bounding box center [300, 218] width 24 height 13
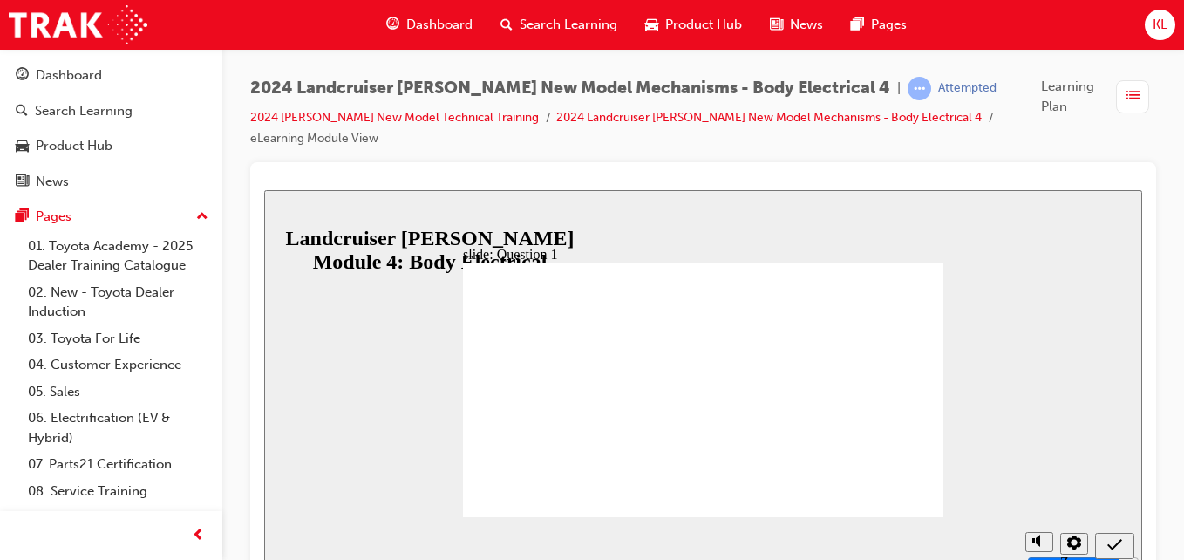
radio input "true"
radio input "false"
radio input "true"
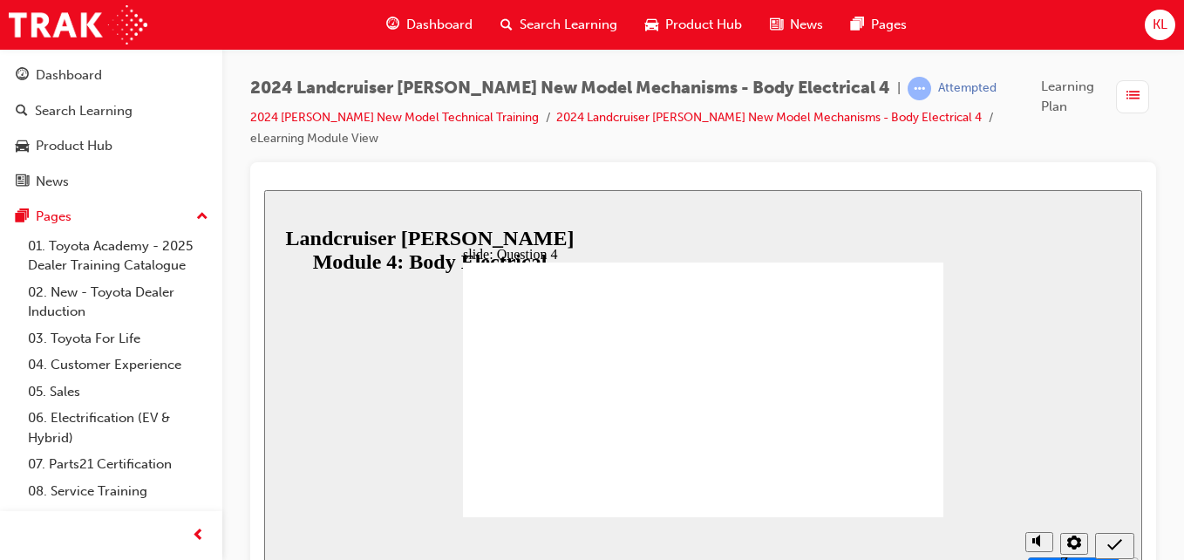
radio input "true"
radio input "false"
radio input "true"
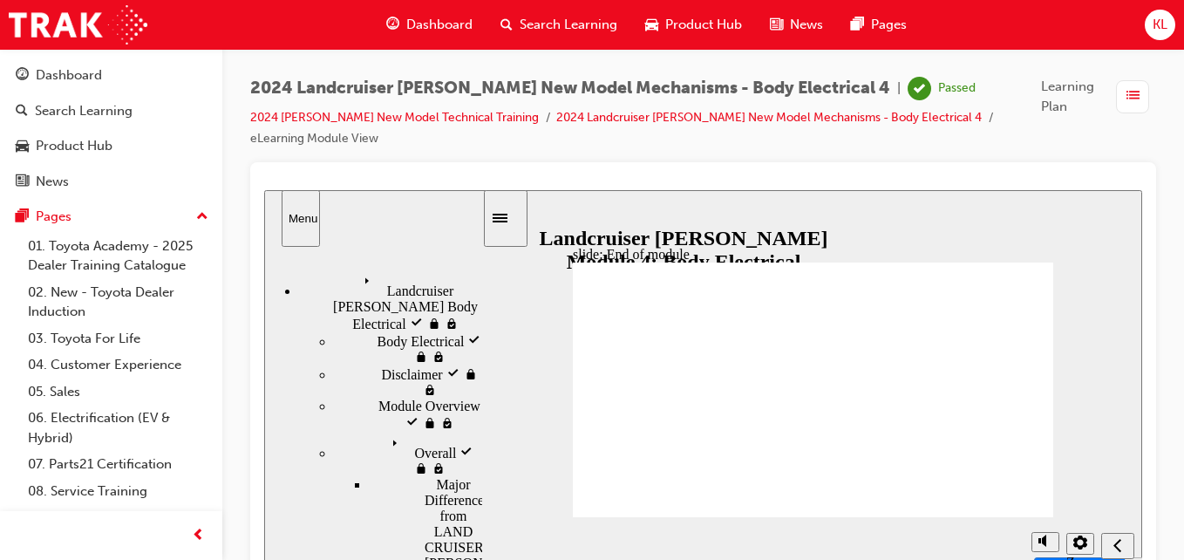
drag, startPoint x: 874, startPoint y: 420, endPoint x: 1007, endPoint y: 487, distance: 148.5
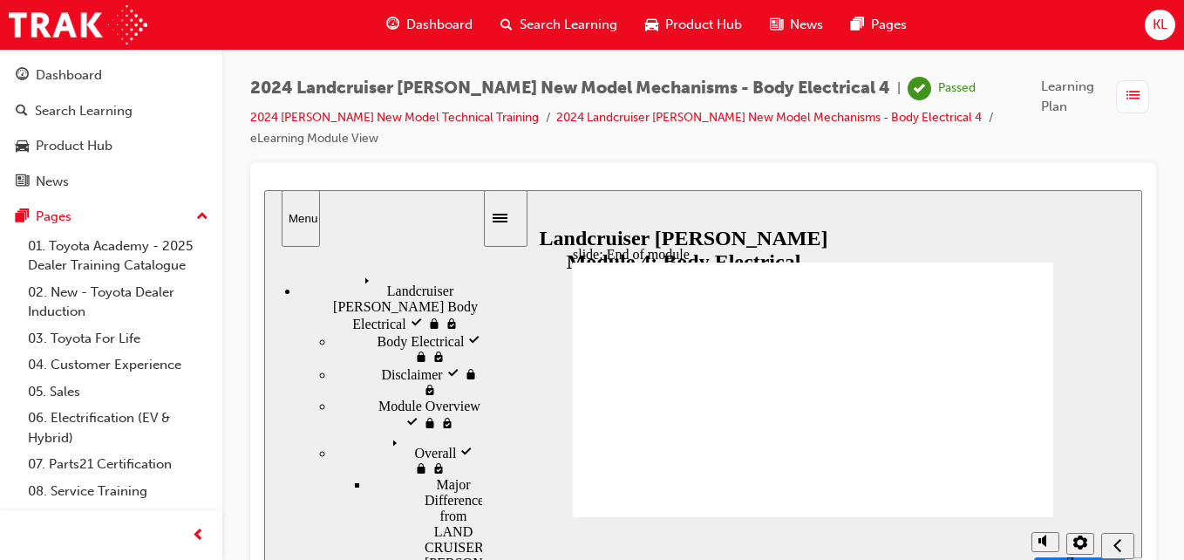
click at [308, 214] on div "Menu" at bounding box center [301, 218] width 24 height 13
click at [303, 216] on div "Menu" at bounding box center [301, 218] width 24 height 13
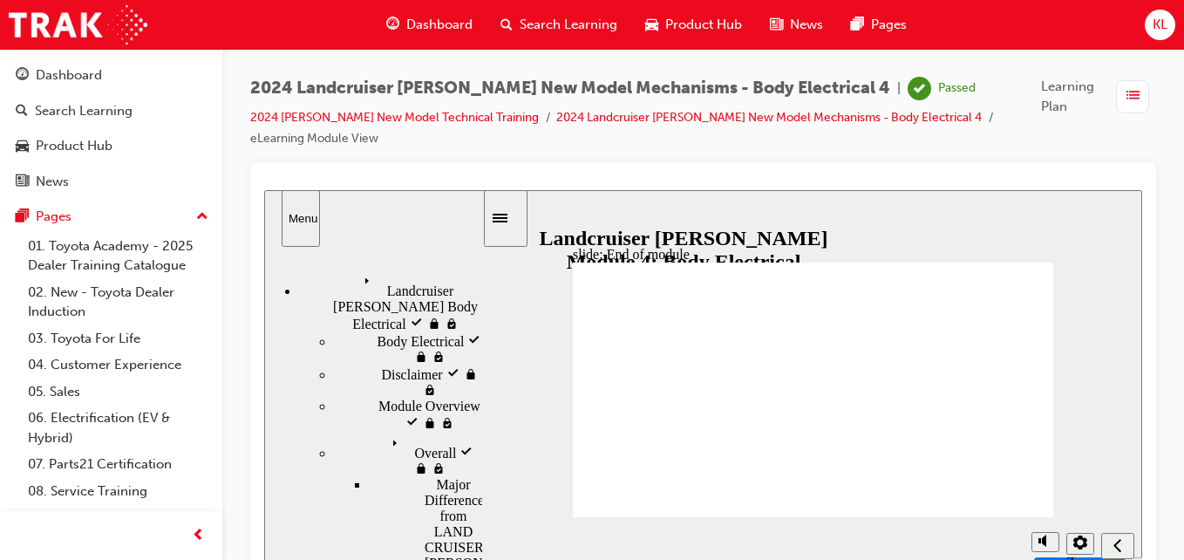
click at [303, 216] on div "Menu" at bounding box center [301, 218] width 24 height 13
click at [519, 222] on icon "Sidebar Toggle" at bounding box center [506, 217] width 26 height 10
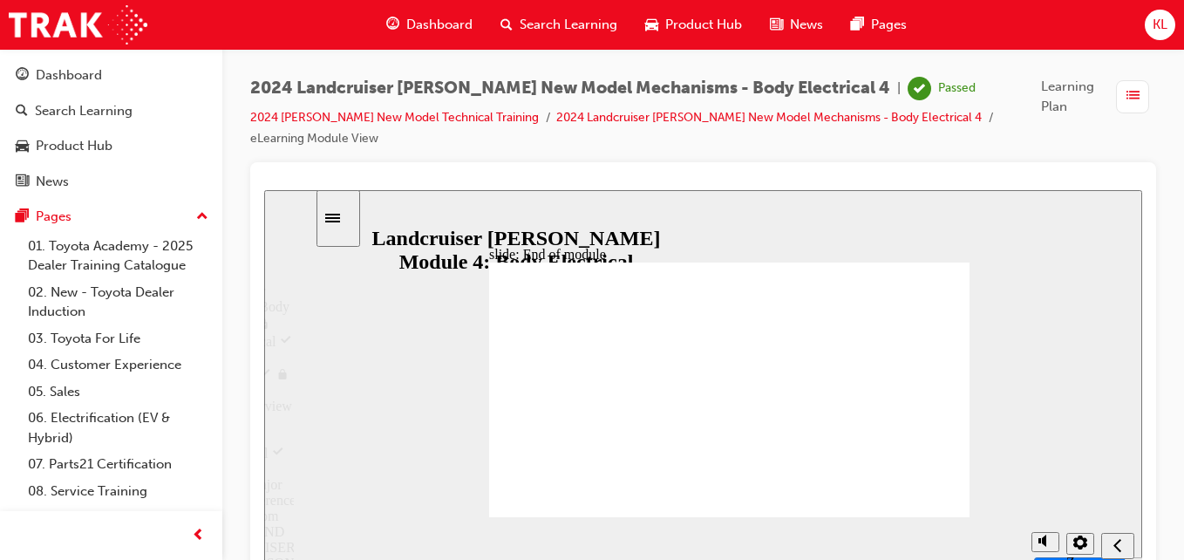
click at [521, 222] on div "slide: End of module Group 1 Rectangle 1 Rectangle 2 Landcruiser [PERSON_NAME]…" at bounding box center [703, 382] width 878 height 384
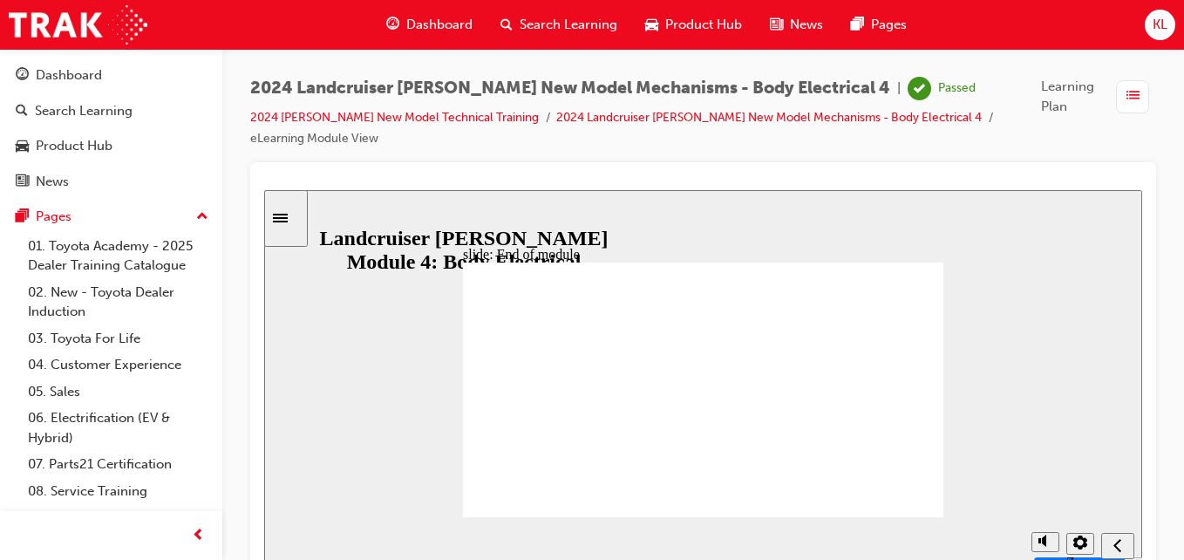
click at [299, 219] on icon "Sidebar Toggle" at bounding box center [286, 217] width 26 height 10
click at [264, 219] on section "Menu Landcruiser [PERSON_NAME] Body Electrical visited Landcruiser [PERSON_NAME…" at bounding box center [154, 382] width 220 height 384
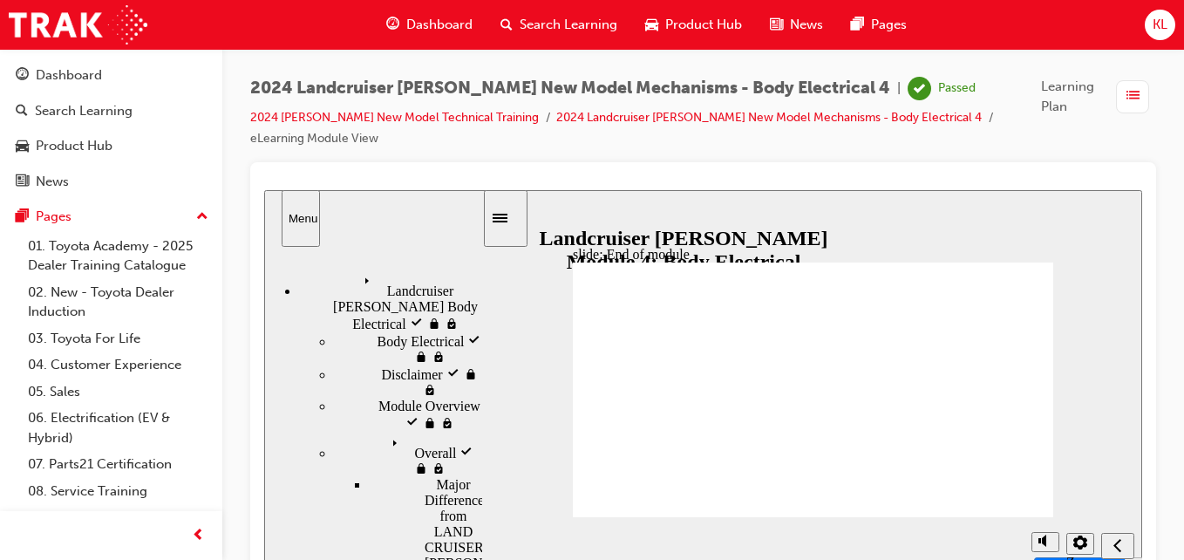
click at [302, 231] on button "Menu" at bounding box center [301, 218] width 38 height 57
drag, startPoint x: 302, startPoint y: 231, endPoint x: 294, endPoint y: 213, distance: 19.9
click at [294, 213] on button "Menu" at bounding box center [301, 218] width 38 height 57
click at [294, 213] on div "Menu" at bounding box center [301, 218] width 24 height 13
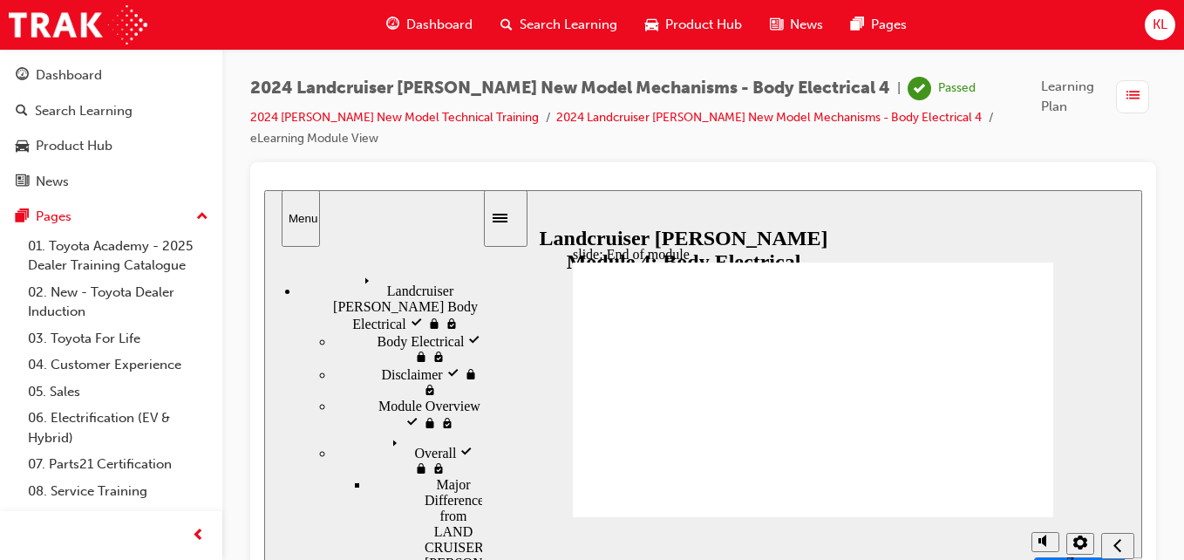
click at [294, 213] on div "Menu" at bounding box center [301, 218] width 24 height 13
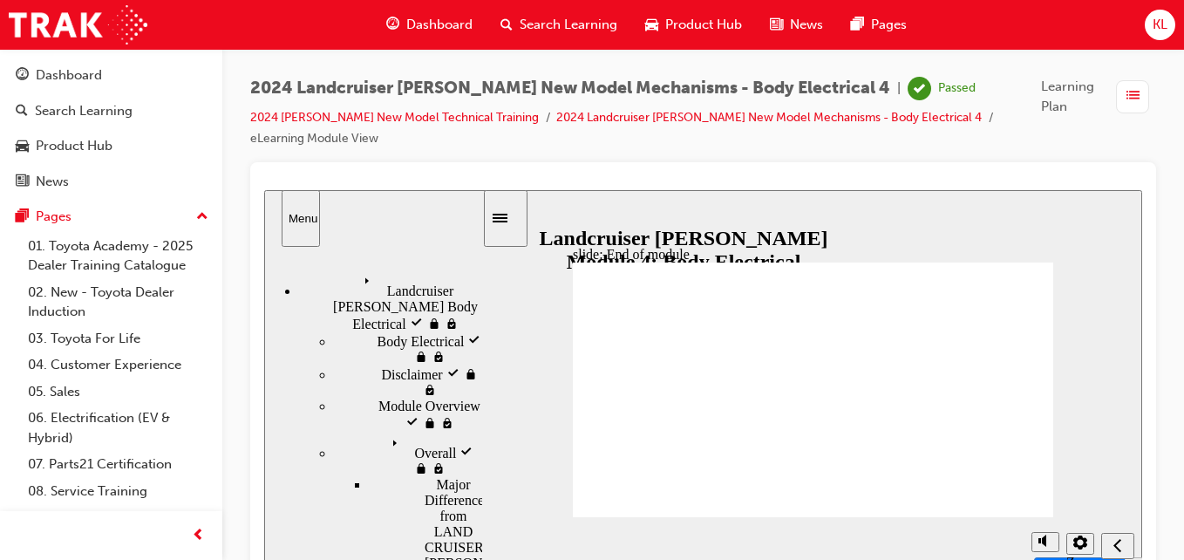
click at [294, 213] on div "Menu" at bounding box center [301, 218] width 24 height 13
click at [54, 71] on div "Dashboard" at bounding box center [69, 75] width 66 height 20
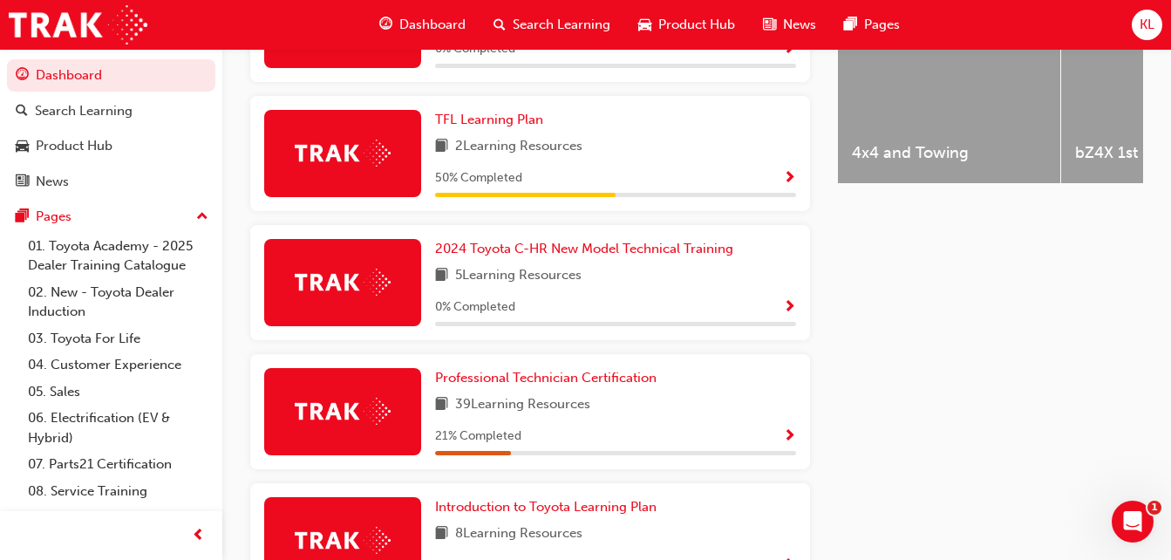
scroll to position [791, 0]
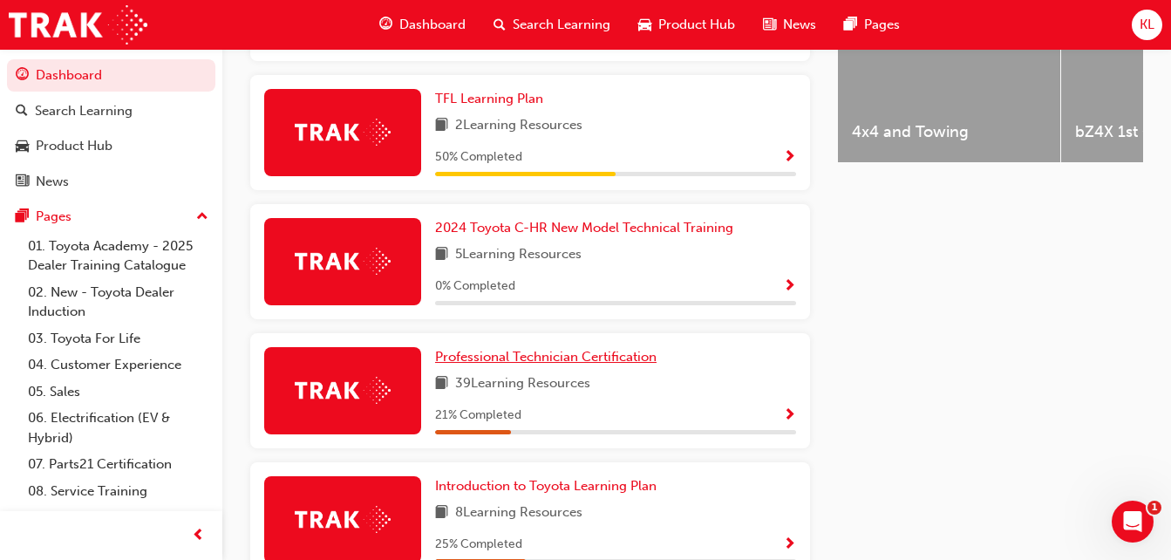
click at [550, 364] on span "Professional Technician Certification" at bounding box center [545, 357] width 221 height 16
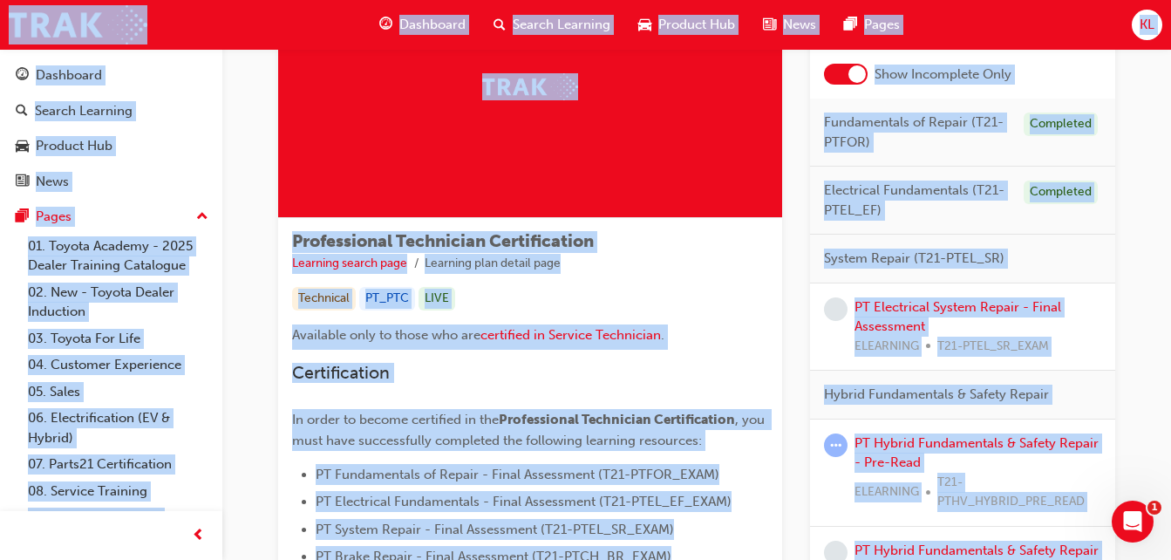
scroll to position [139, 0]
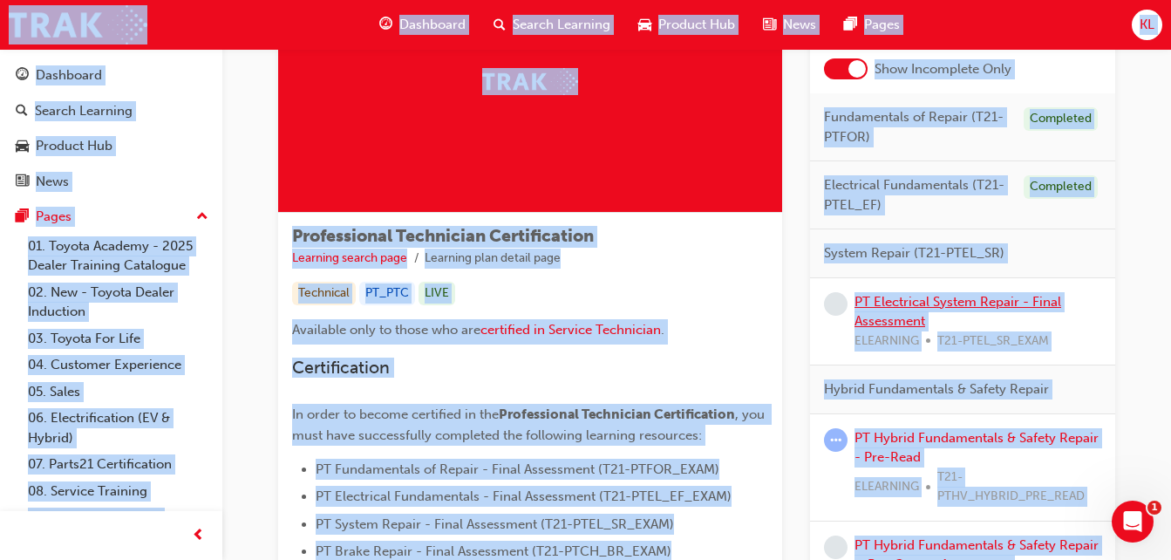
click at [935, 304] on link "PT Electrical System Repair - Final Assessment" at bounding box center [957, 312] width 207 height 36
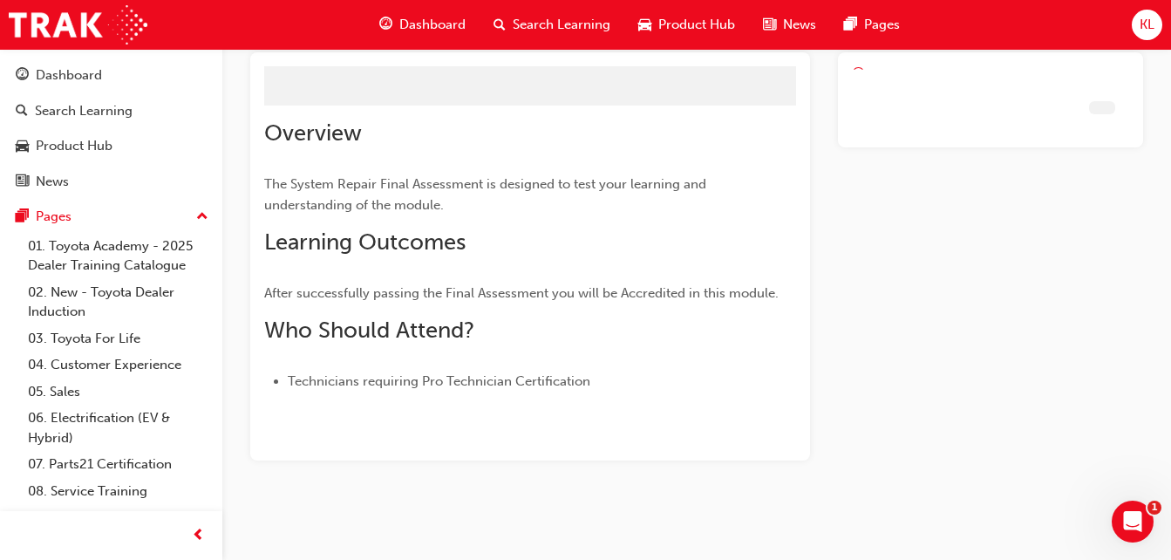
scroll to position [105, 0]
click at [935, 304] on div at bounding box center [990, 256] width 305 height 408
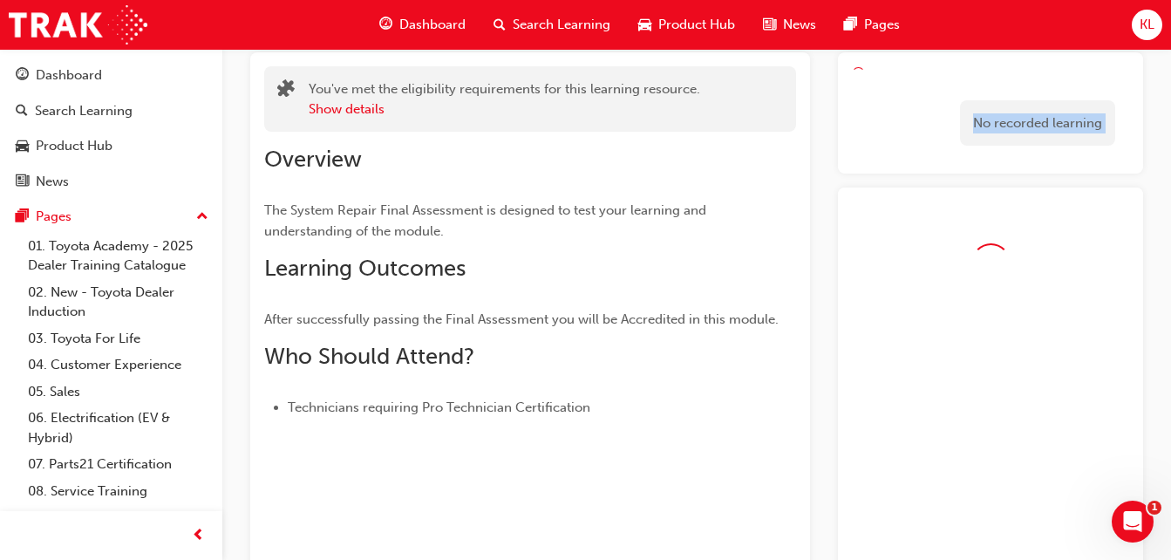
scroll to position [139, 0]
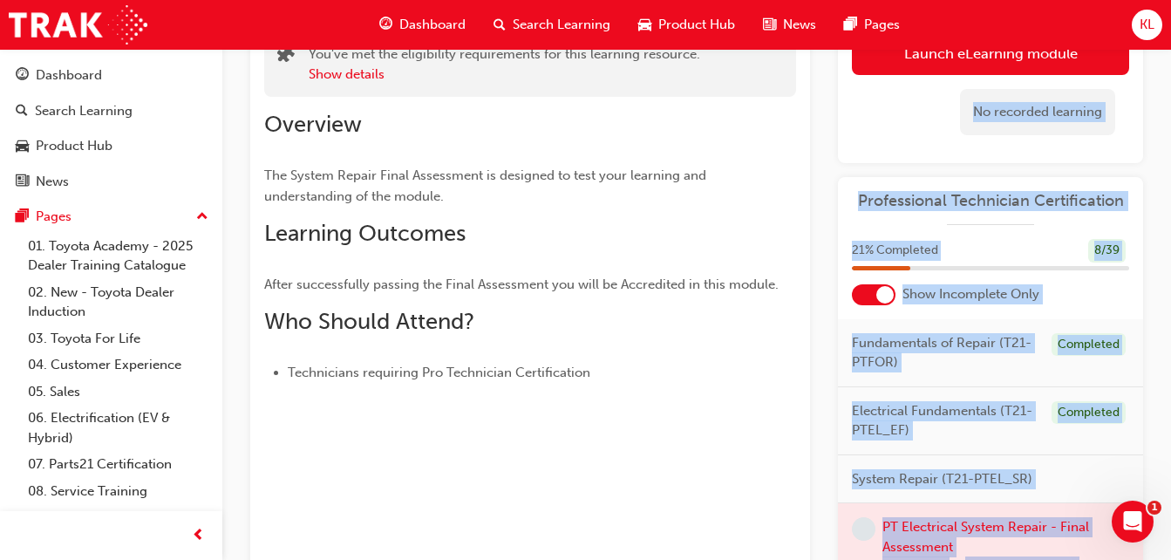
click at [1029, 233] on div "Professional Technician Certification 21 % Completed 8 / 39 Show Incomplete Onl…" at bounding box center [990, 422] width 305 height 491
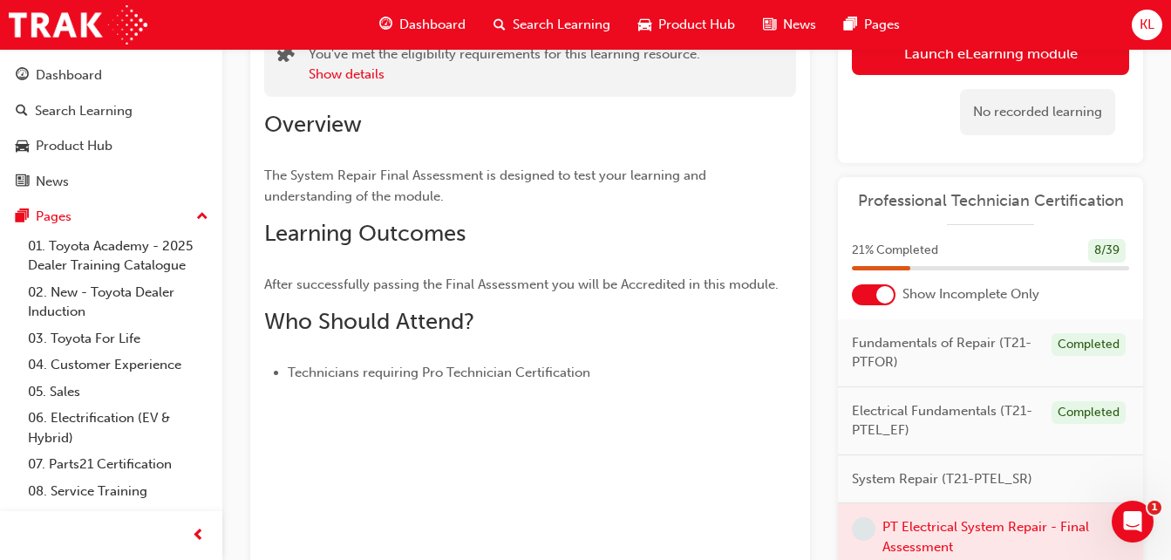
click at [909, 197] on span "Professional Technician Certification" at bounding box center [990, 201] width 277 height 20
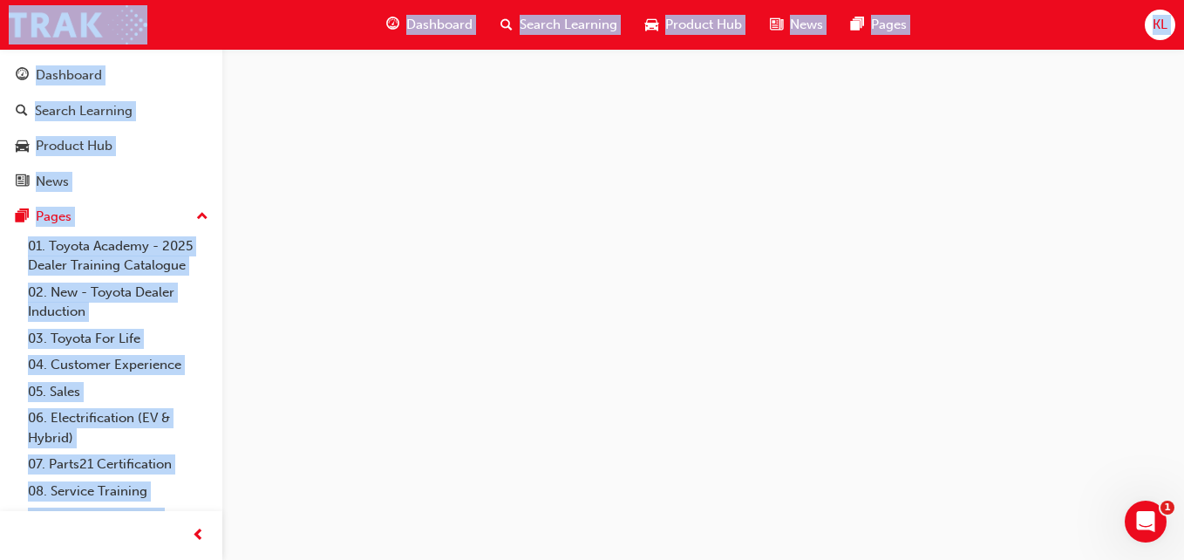
click at [909, 197] on div at bounding box center [592, 280] width 1184 height 560
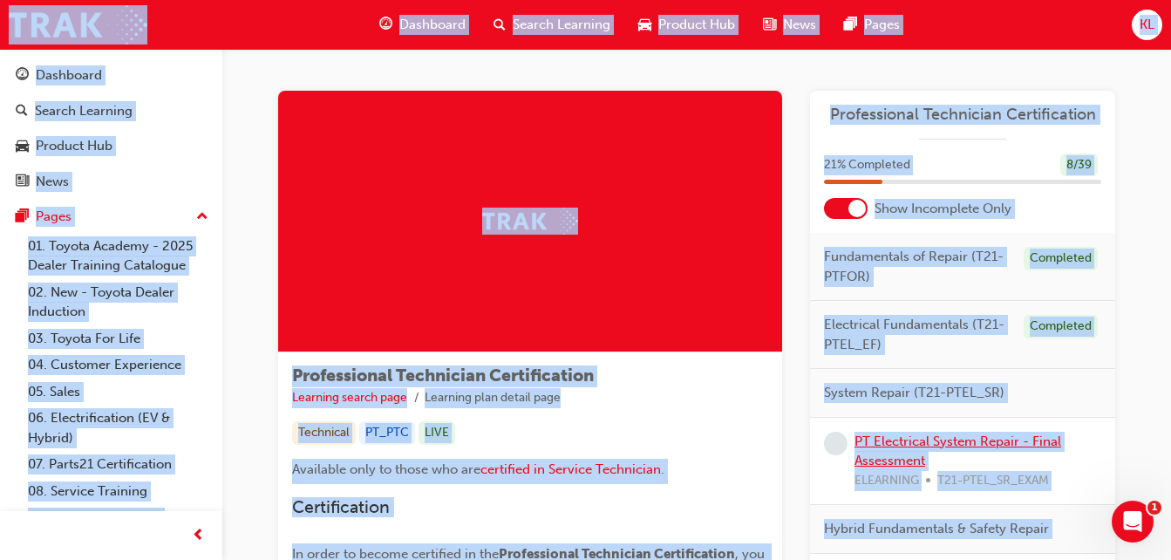
click at [874, 435] on link "PT Electrical System Repair - Final Assessment" at bounding box center [957, 451] width 207 height 36
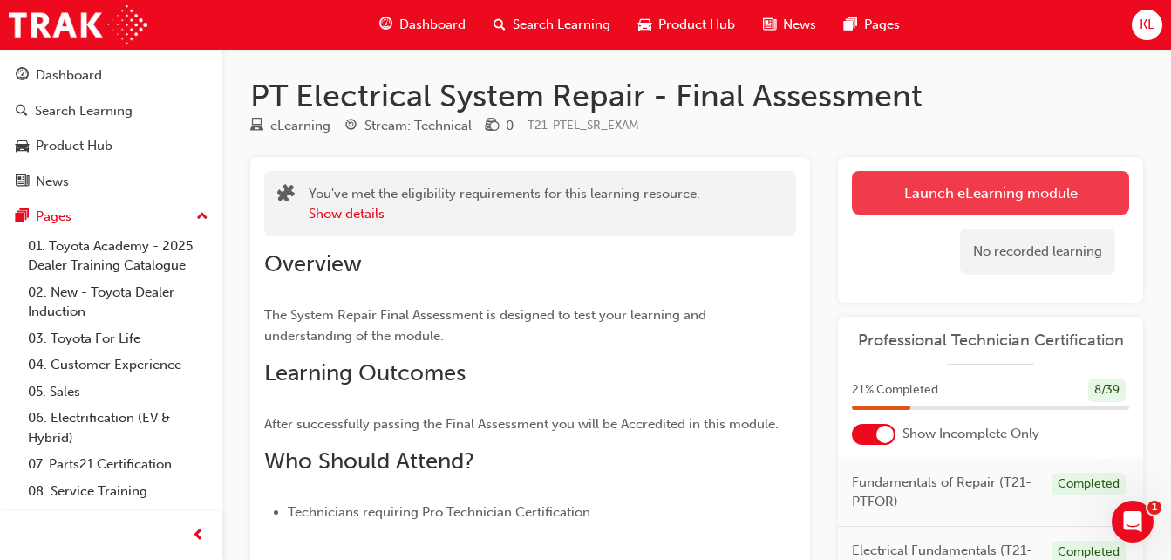
drag, startPoint x: 874, startPoint y: 435, endPoint x: 901, endPoint y: 208, distance: 228.4
click at [901, 208] on link "Launch eLearning module" at bounding box center [990, 193] width 277 height 44
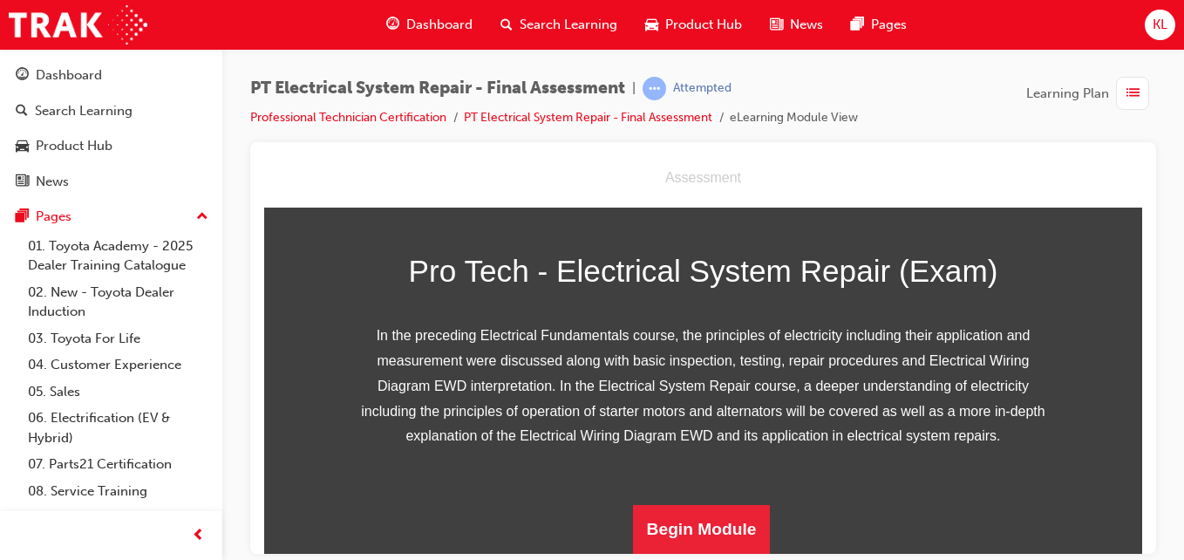
scroll to position [346, 0]
click at [730, 507] on button "Begin Module" at bounding box center [702, 528] width 138 height 49
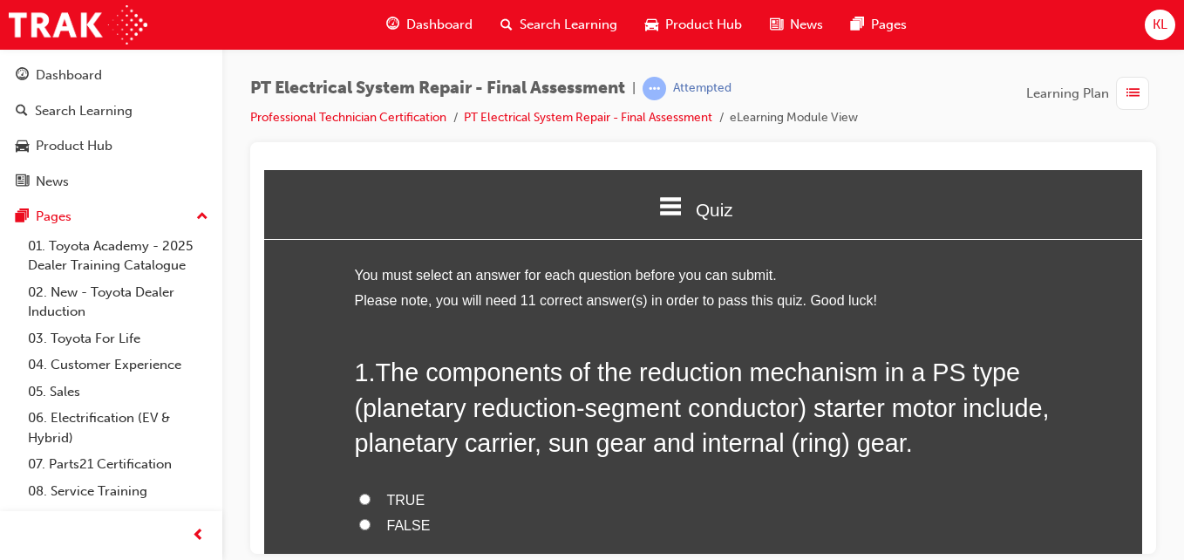
click at [359, 493] on input "TRUE" at bounding box center [364, 498] width 11 height 11
radio input "true"
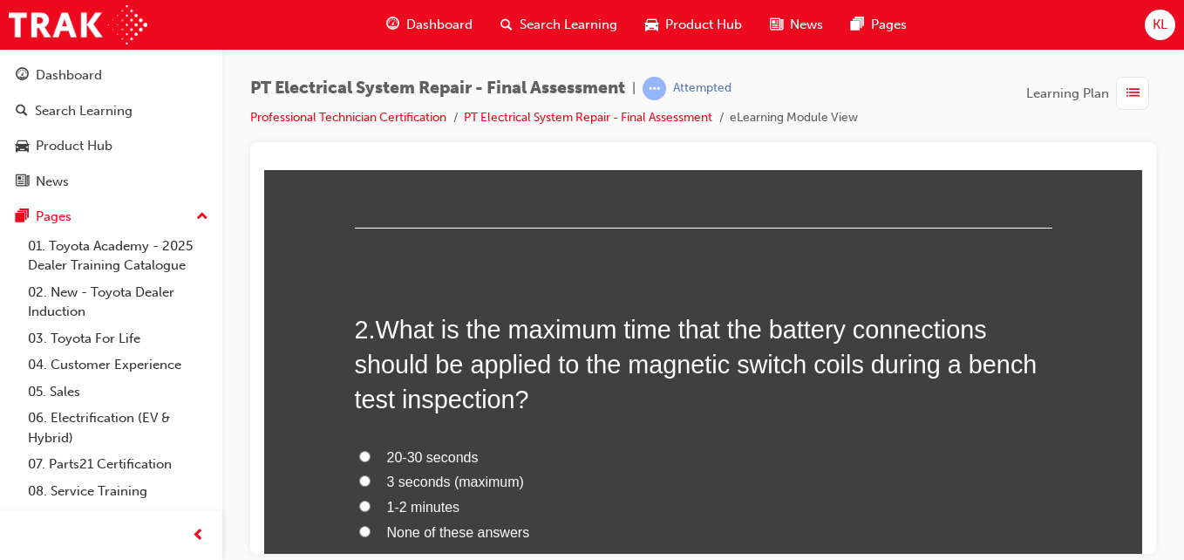
scroll to position [453, 0]
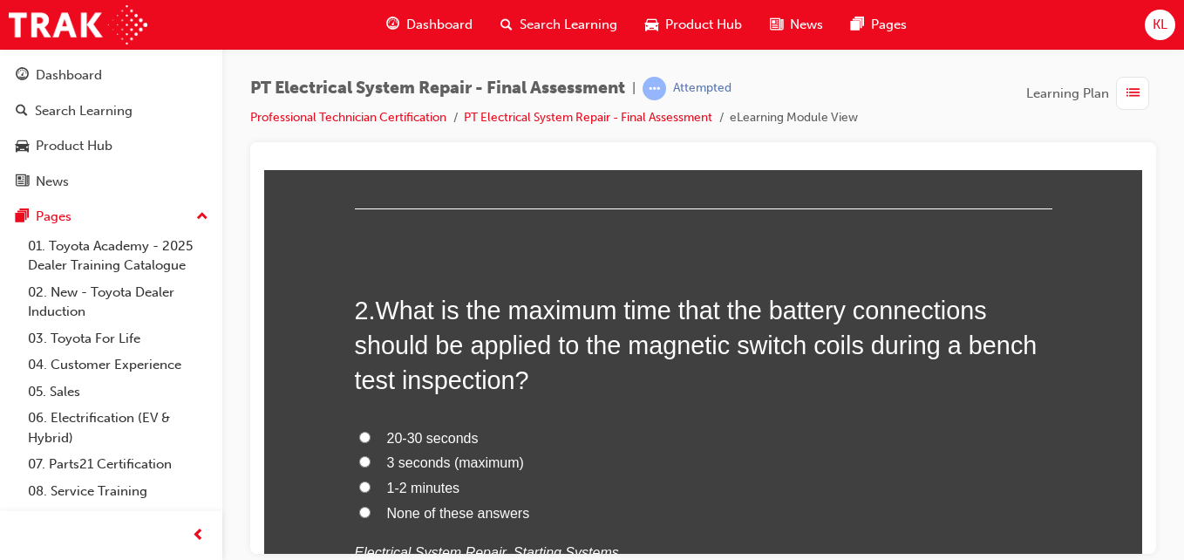
click at [360, 455] on input "3 seconds (maximum)" at bounding box center [364, 460] width 11 height 11
radio input "true"
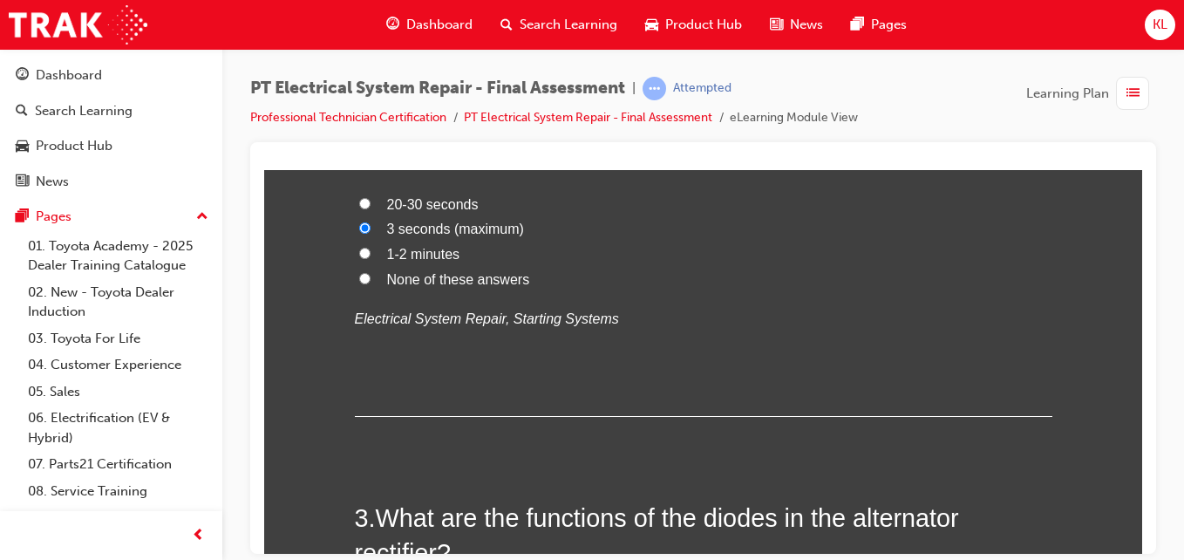
scroll to position [651, 0]
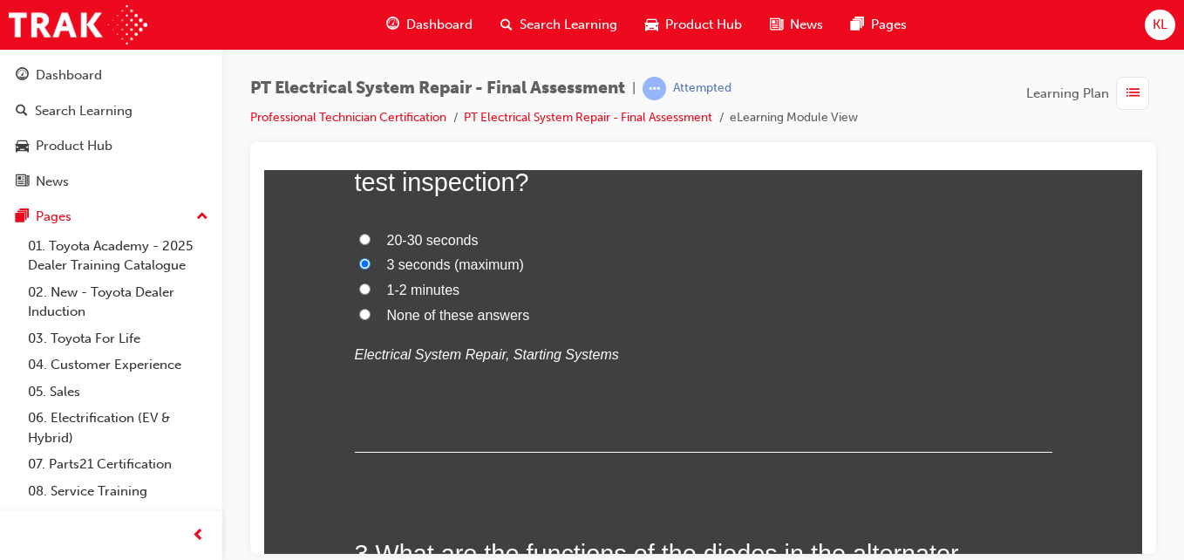
click at [445, 235] on span "20-30 seconds" at bounding box center [433, 239] width 92 height 15
click at [370, 235] on input "20-30 seconds" at bounding box center [364, 238] width 11 height 11
radio input "true"
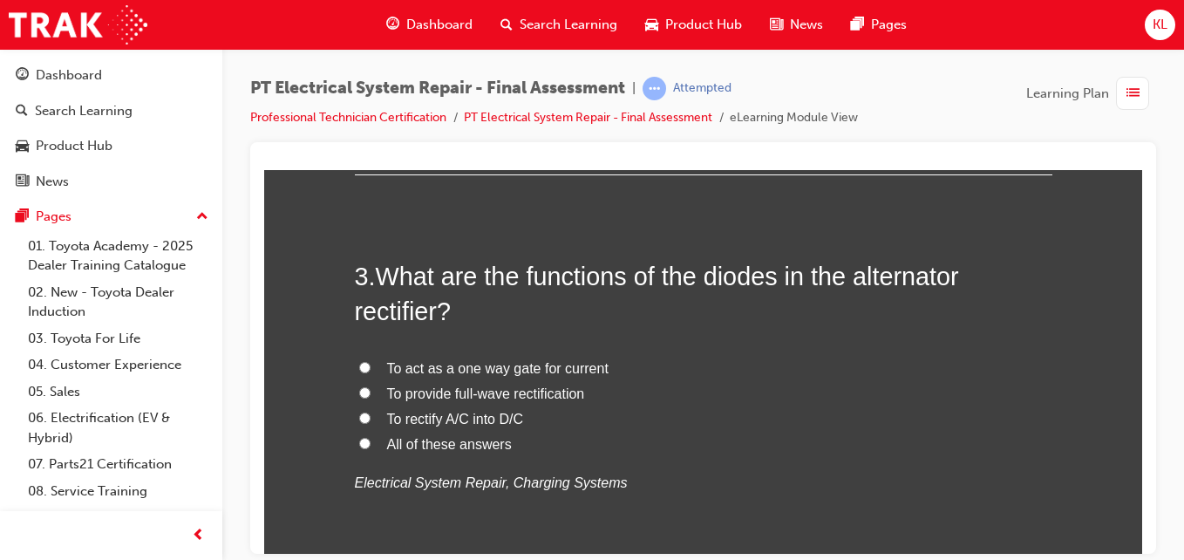
scroll to position [930, 0]
click at [408, 364] on span "To act as a one way gate for current" at bounding box center [497, 365] width 221 height 15
click at [370, 364] on input "To act as a one way gate for current" at bounding box center [364, 364] width 11 height 11
radio input "true"
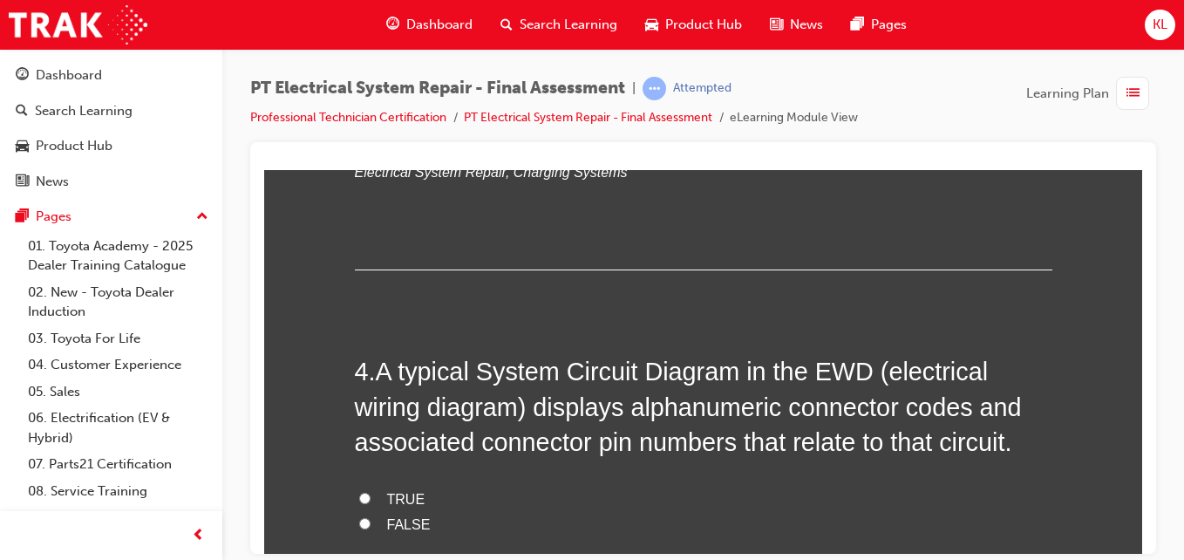
scroll to position [1255, 0]
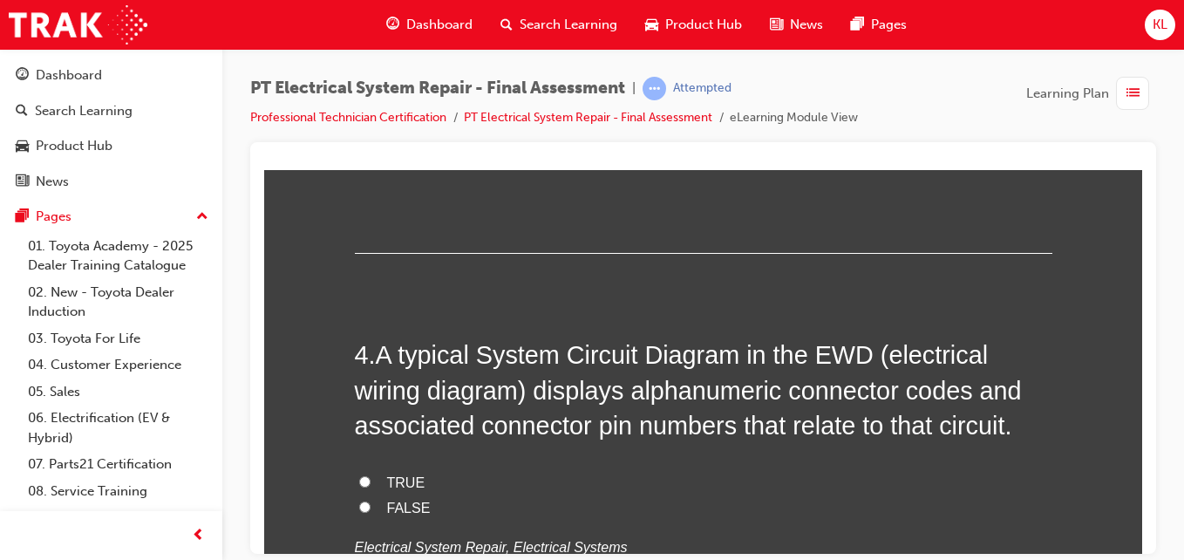
click at [359, 479] on input "TRUE" at bounding box center [364, 480] width 11 height 11
radio input "true"
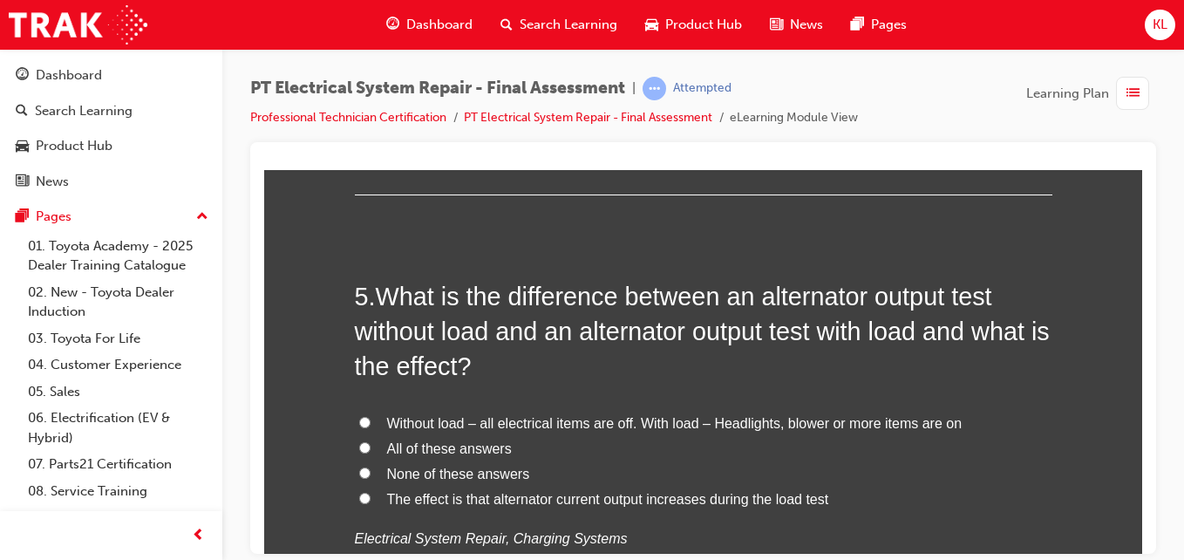
scroll to position [1709, 0]
